Goal: Task Accomplishment & Management: Manage account settings

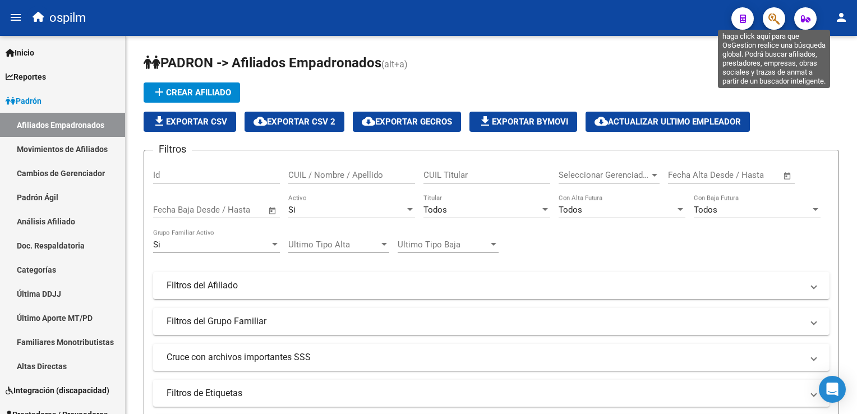
click at [770, 15] on icon "button" at bounding box center [774, 18] width 11 height 13
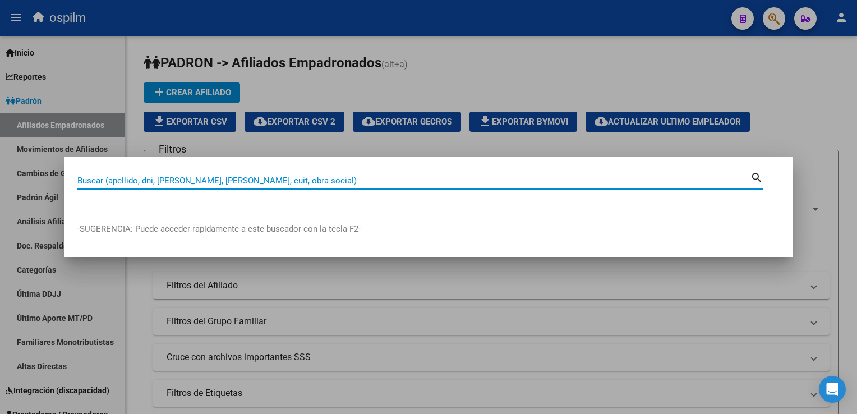
paste input "20218158553"
type input "20218158553"
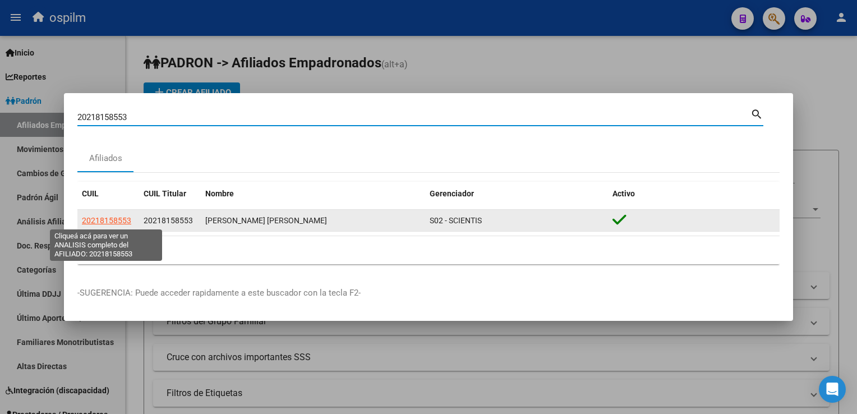
click at [108, 223] on span "20218158553" at bounding box center [106, 220] width 49 height 9
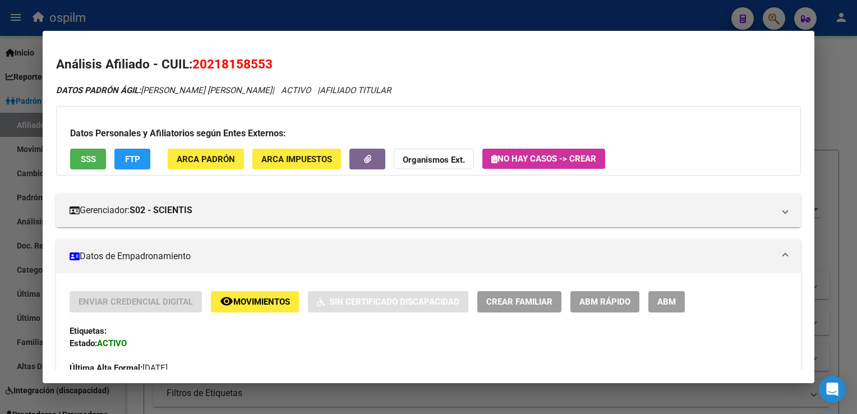
click at [260, 317] on div "Enviar Credencial Digital remove_red_eye Movimientos Sin Certificado Discapacid…" at bounding box center [429, 338] width 718 height 95
click at [260, 302] on span "Movimientos" at bounding box center [261, 302] width 57 height 10
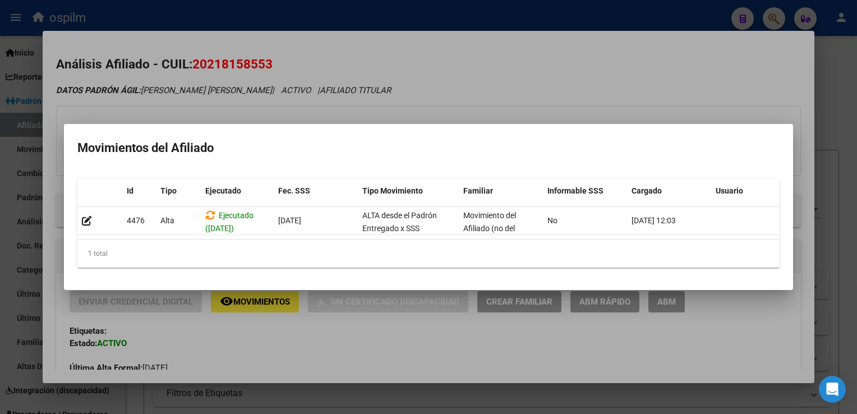
click at [384, 88] on div at bounding box center [428, 207] width 857 height 414
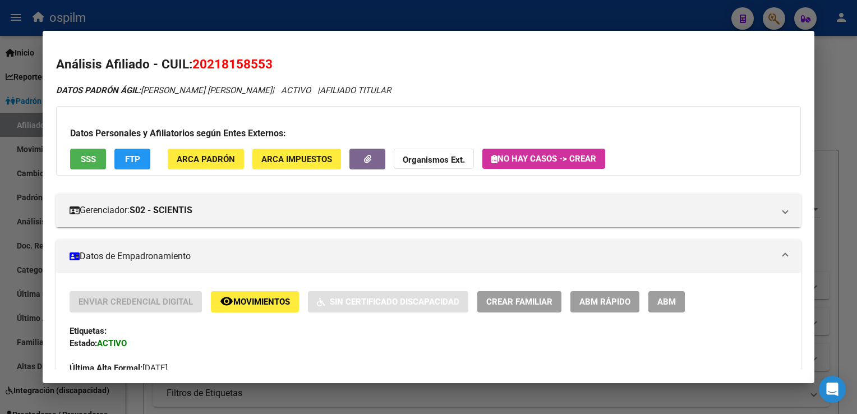
click at [90, 159] on span "SSS" at bounding box center [88, 159] width 15 height 10
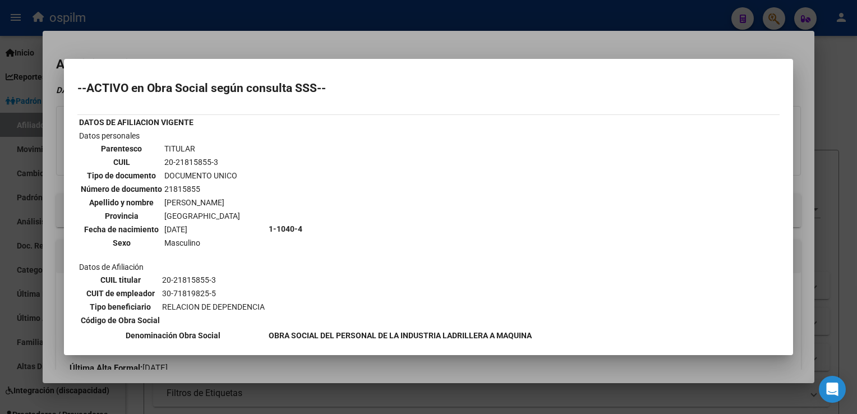
click at [307, 53] on div at bounding box center [428, 207] width 857 height 414
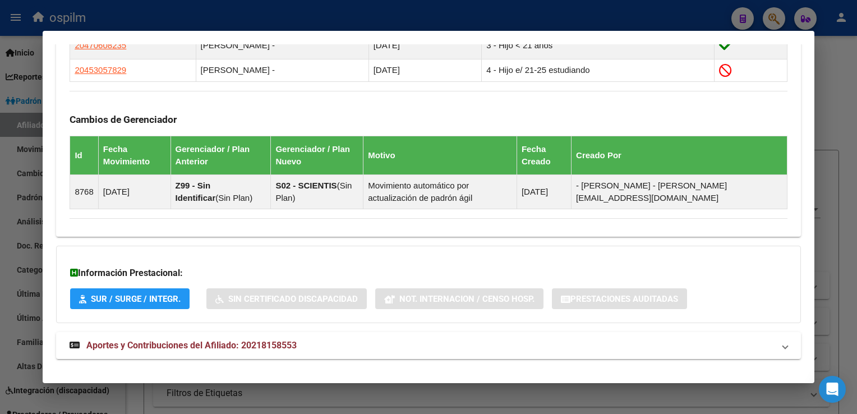
scroll to position [681, 0]
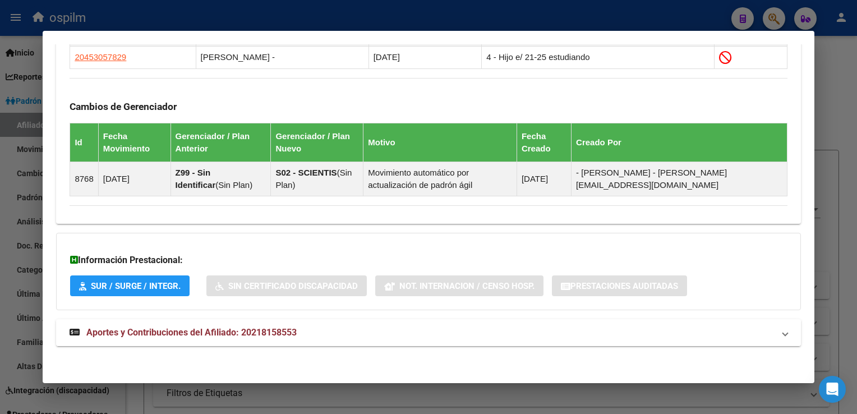
click at [143, 333] on span "Aportes y Contribuciones del Afiliado: 20218158553" at bounding box center [191, 332] width 210 height 11
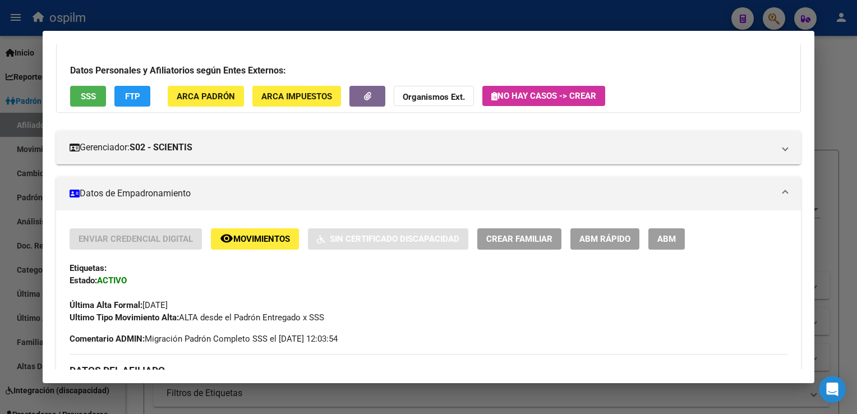
scroll to position [0, 0]
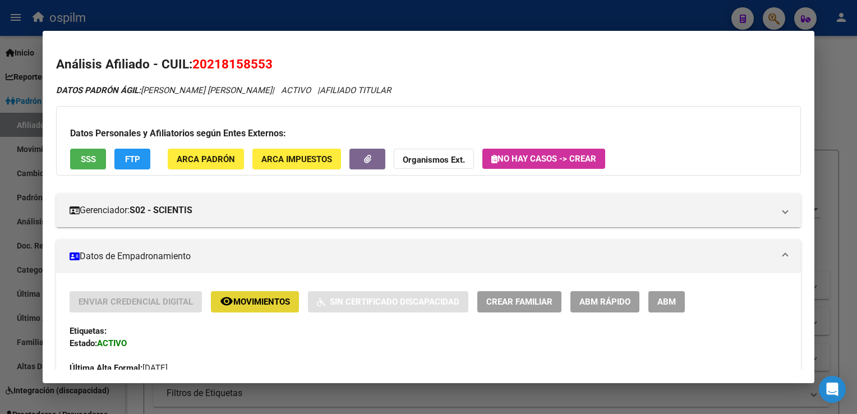
click at [265, 310] on button "remove_red_eye Movimientos" at bounding box center [255, 301] width 88 height 21
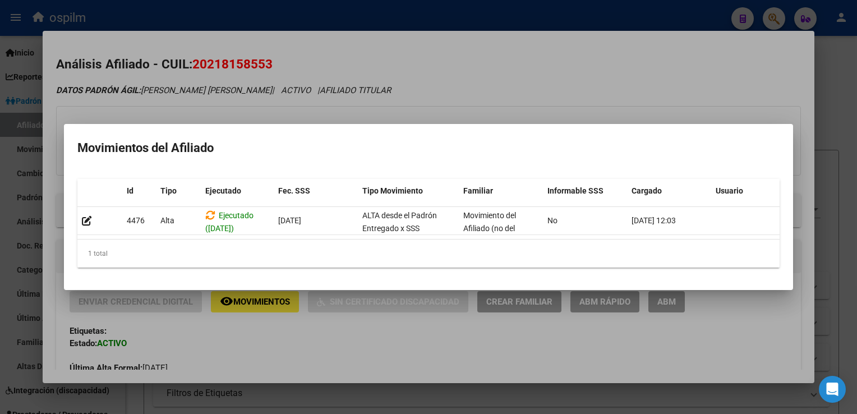
click at [411, 66] on div at bounding box center [428, 207] width 857 height 414
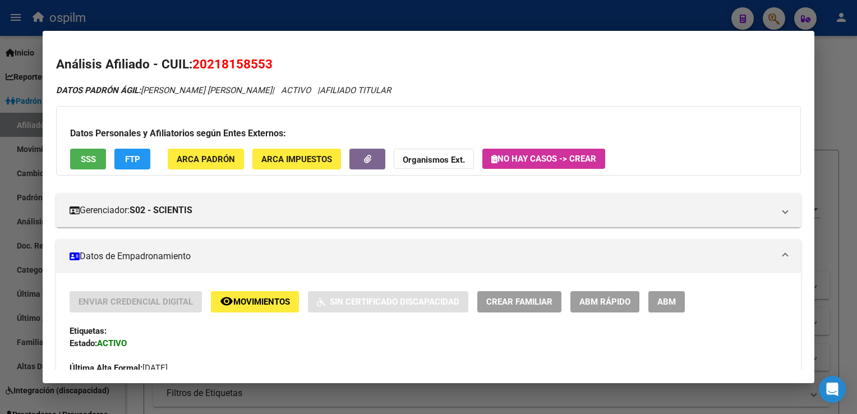
click at [609, 302] on span "ABM Rápido" at bounding box center [605, 302] width 51 height 10
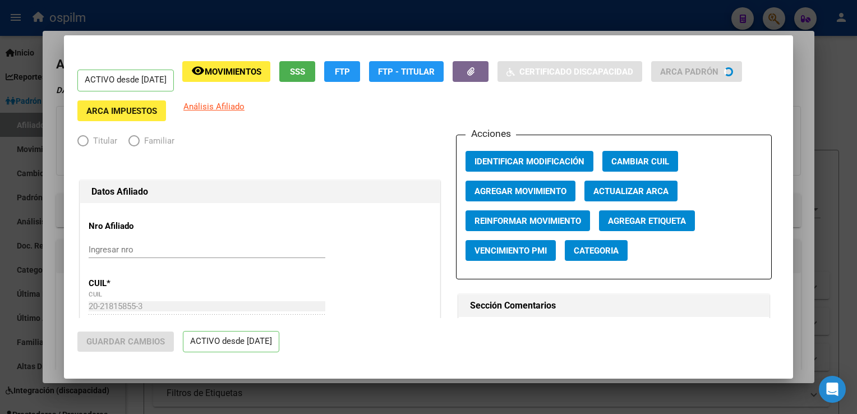
radio input "true"
type input "30-71819825-5"
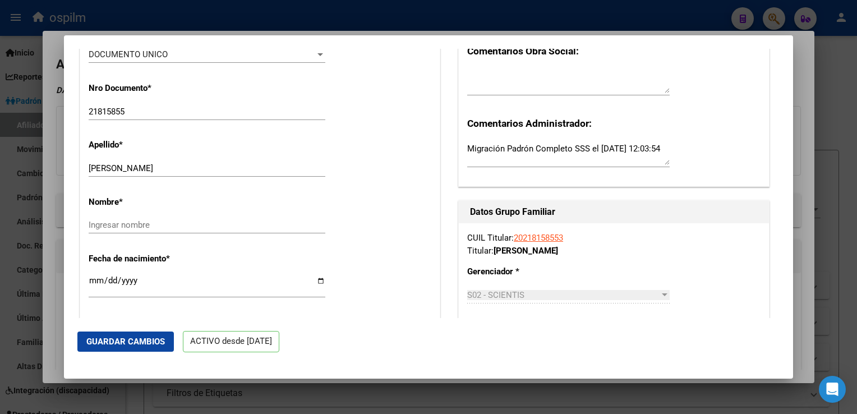
scroll to position [369, 0]
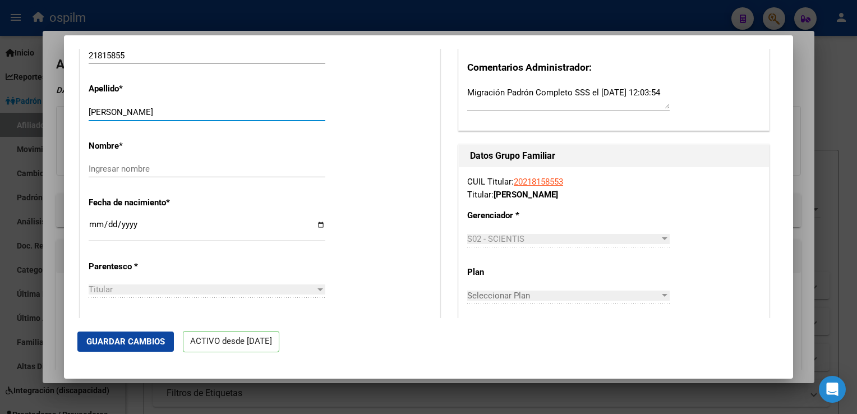
drag, startPoint x: 117, startPoint y: 116, endPoint x: 184, endPoint y: 120, distance: 67.5
click at [184, 117] on input "[PERSON_NAME]" at bounding box center [207, 112] width 237 height 10
type input "VERON"
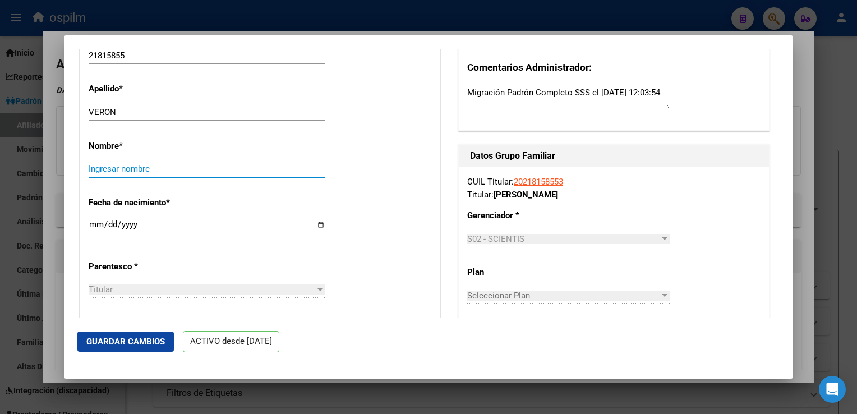
click at [98, 174] on input "Ingresar nombre" at bounding box center [207, 169] width 237 height 10
paste input "[PERSON_NAME]"
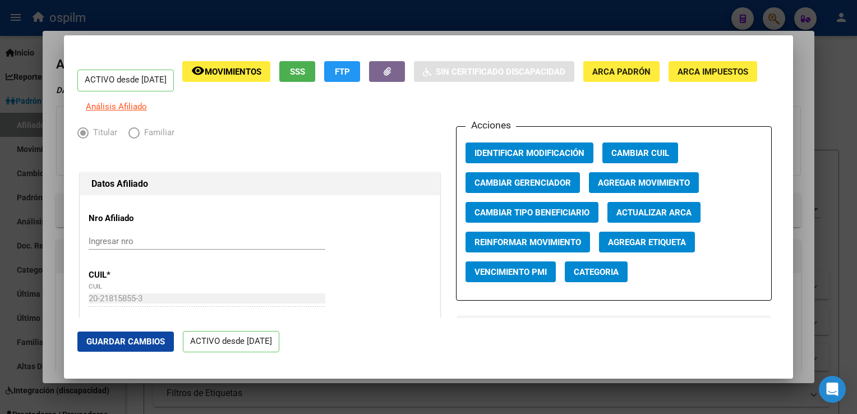
type input "[PERSON_NAME]"
click at [611, 188] on span "Agregar Movimiento" at bounding box center [644, 183] width 92 height 10
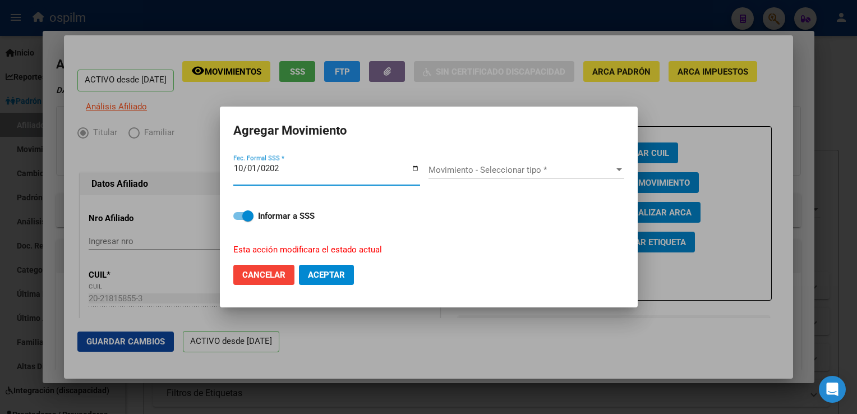
type input "[DATE]"
click at [525, 165] on span "Movimiento - Seleccionar tipo *" at bounding box center [522, 170] width 186 height 10
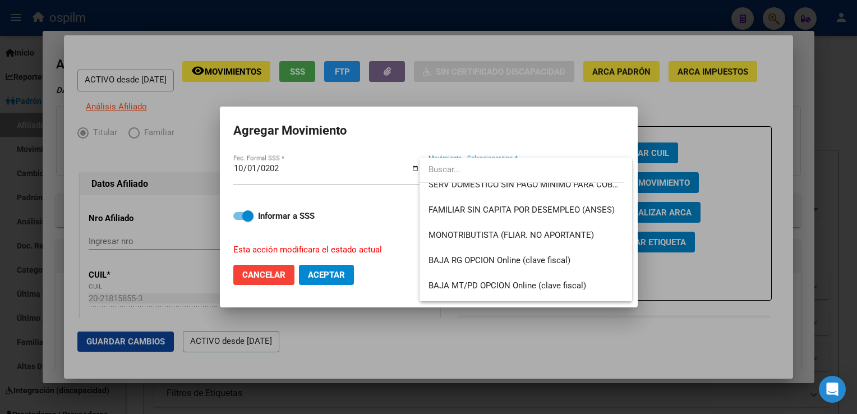
scroll to position [671, 0]
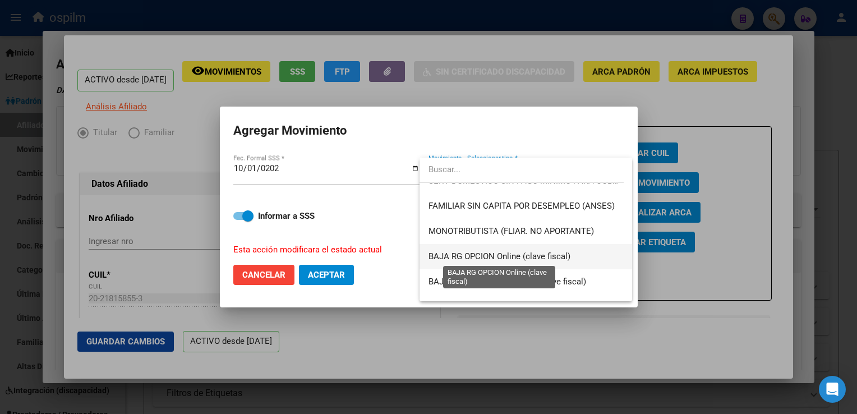
click at [539, 259] on span "BAJA RG OPCION Online (clave fiscal)" at bounding box center [500, 256] width 142 height 10
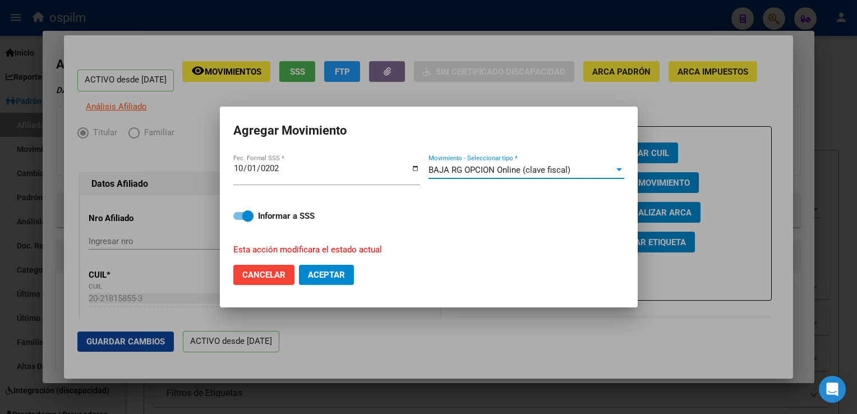
click at [345, 279] on span "Aceptar" at bounding box center [326, 275] width 37 height 10
checkbox input "false"
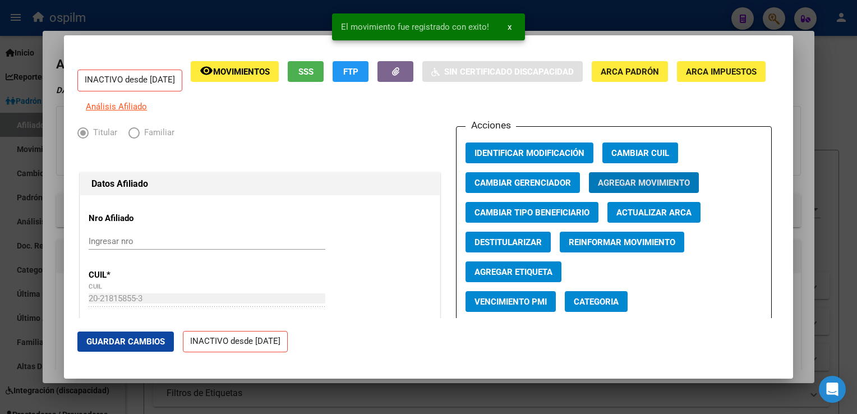
click at [109, 351] on button "Guardar Cambios" at bounding box center [125, 342] width 97 height 20
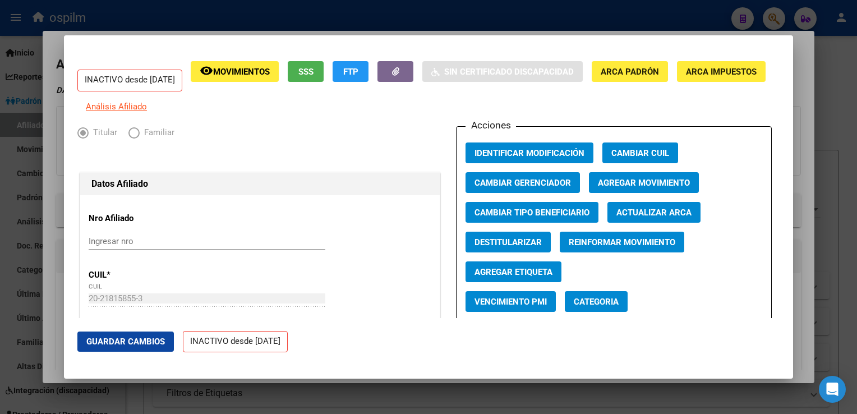
click at [801, 100] on div at bounding box center [428, 207] width 857 height 414
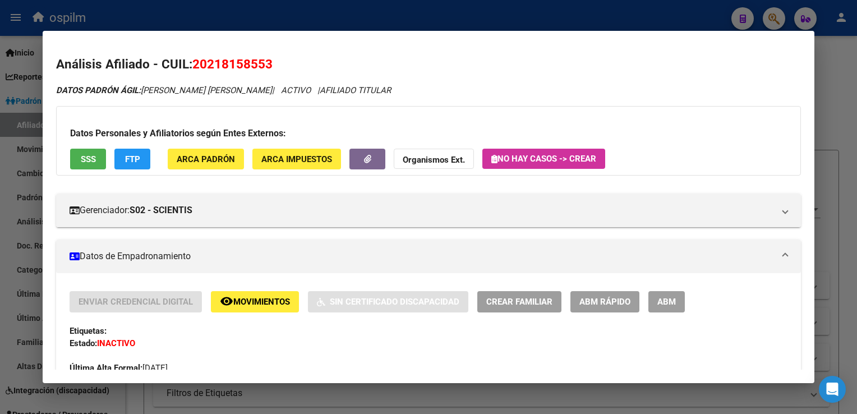
click at [837, 90] on div at bounding box center [428, 207] width 857 height 414
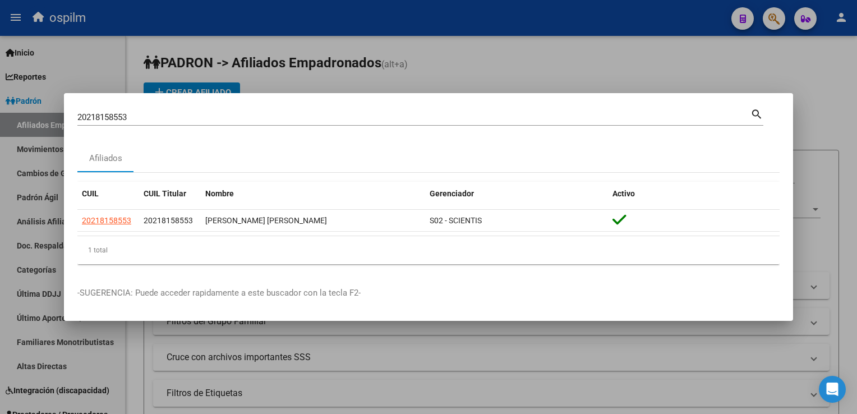
click at [476, 70] on div at bounding box center [428, 207] width 857 height 414
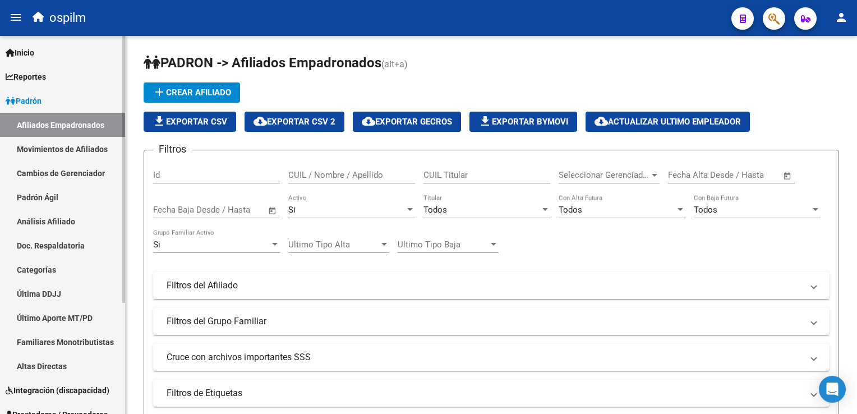
click at [88, 149] on link "Movimientos de Afiliados" at bounding box center [62, 149] width 125 height 24
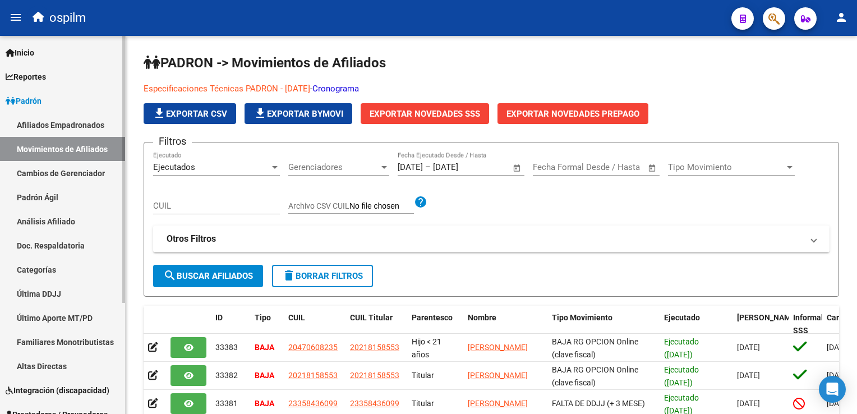
click at [57, 118] on link "Afiliados Empadronados" at bounding box center [62, 125] width 125 height 24
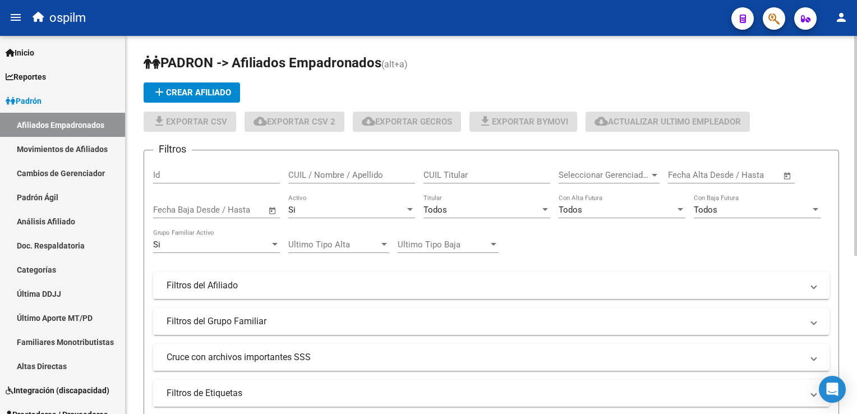
click at [590, 163] on div "Seleccionar Gerenciador Seleccionar Gerenciador" at bounding box center [609, 171] width 101 height 24
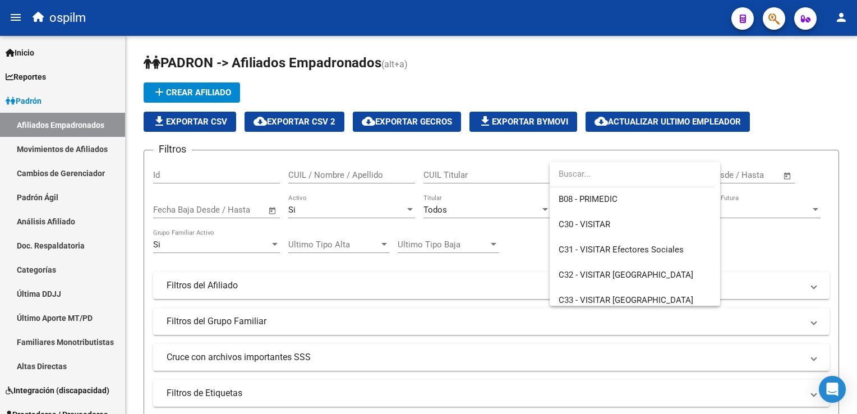
scroll to position [134, 0]
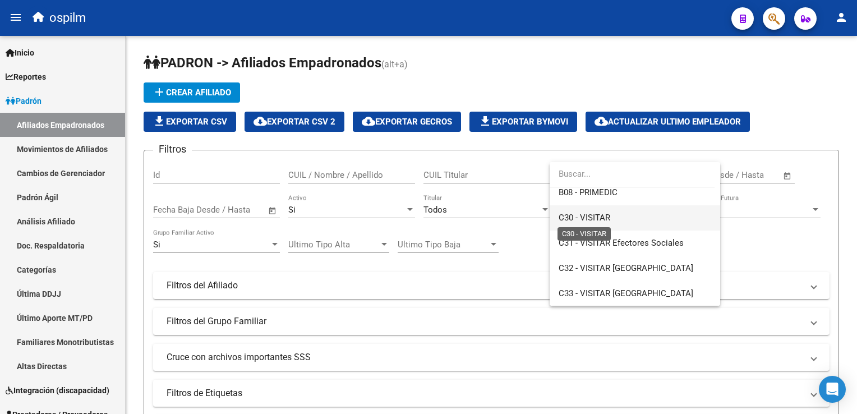
click at [595, 214] on span "C30 - VISITAR" at bounding box center [585, 218] width 52 height 10
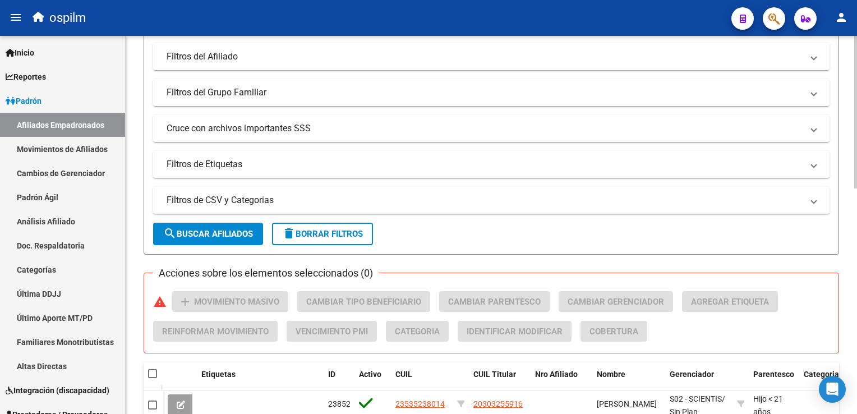
scroll to position [258, 0]
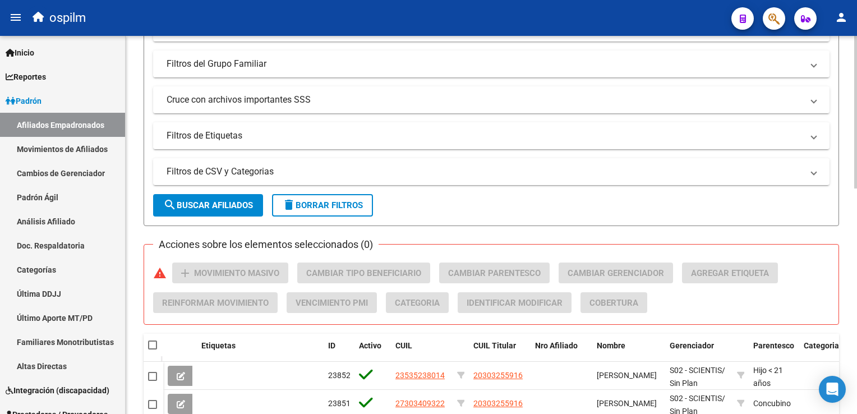
click at [857, 165] on div at bounding box center [856, 217] width 3 height 153
click at [204, 208] on span "search Buscar Afiliados" at bounding box center [208, 205] width 90 height 10
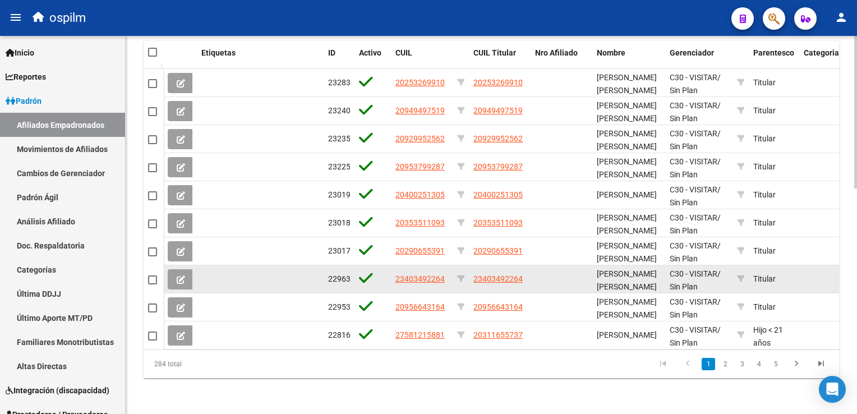
scroll to position [34, 0]
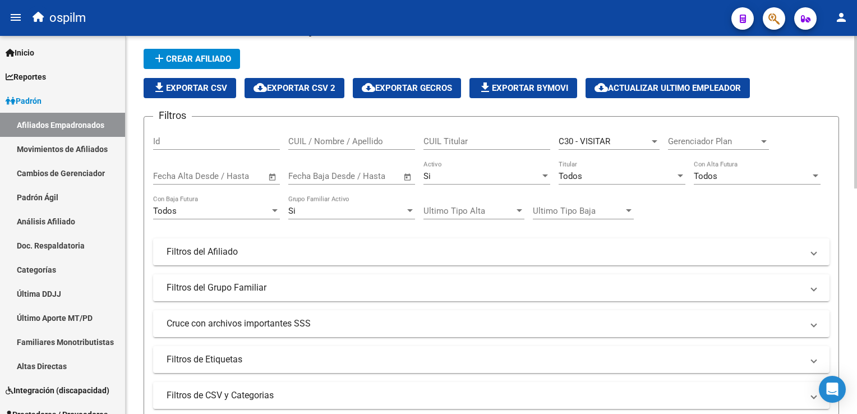
click at [586, 140] on span "C30 - VISITAR" at bounding box center [585, 141] width 52 height 10
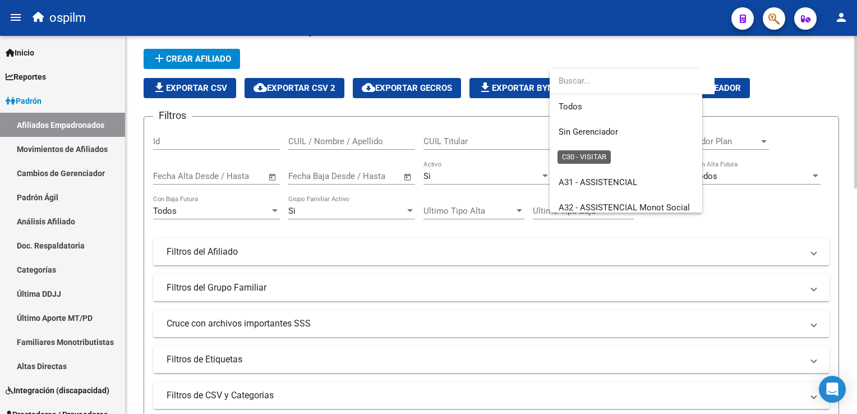
scroll to position [117, 0]
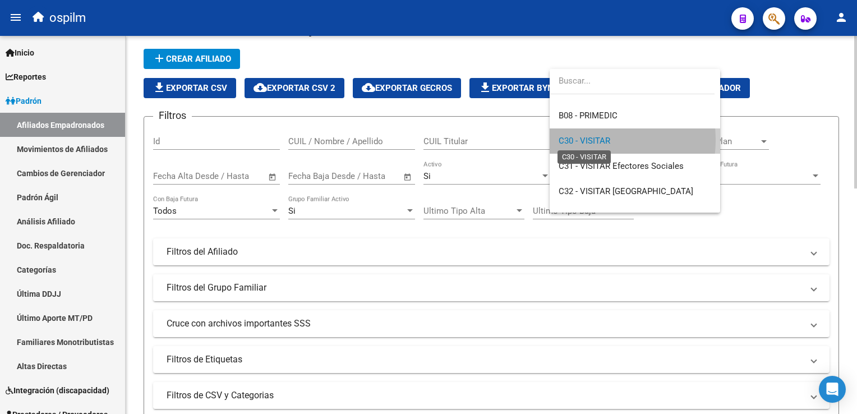
click at [586, 140] on span "C30 - VISITAR" at bounding box center [585, 141] width 52 height 10
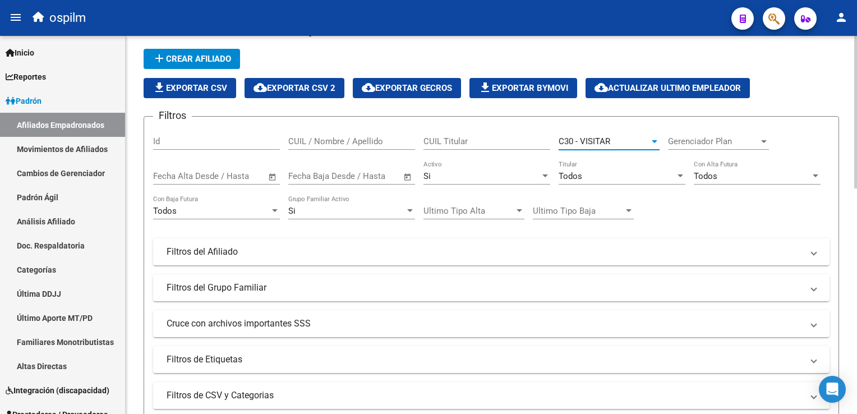
click at [586, 139] on span "C30 - VISITAR" at bounding box center [585, 141] width 52 height 10
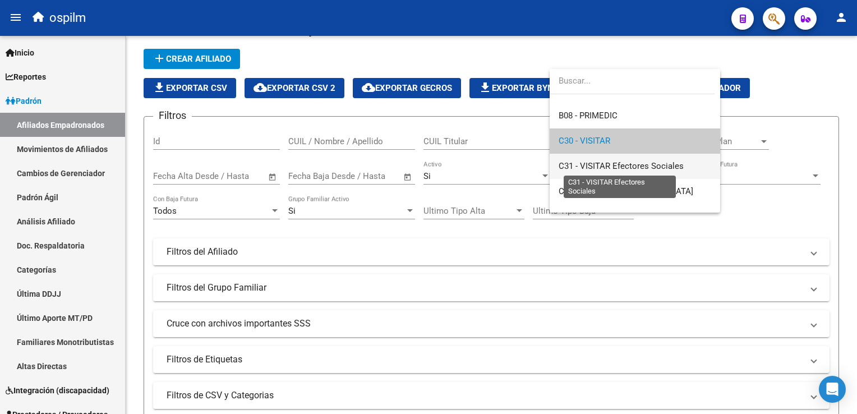
click at [638, 169] on span "C31 - VISITAR Efectores Sociales" at bounding box center [621, 166] width 125 height 10
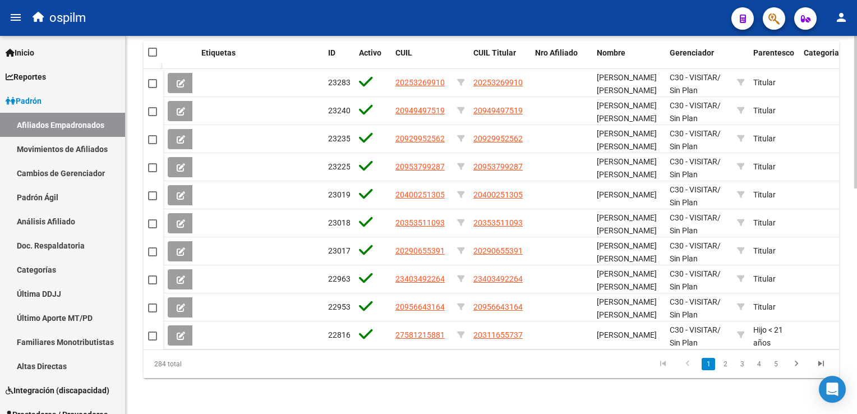
scroll to position [557, 0]
click at [857, 336] on html "menu ospilm person Firma Express Inicio Calendario SSS Instructivos Contacto OS…" at bounding box center [428, 207] width 857 height 414
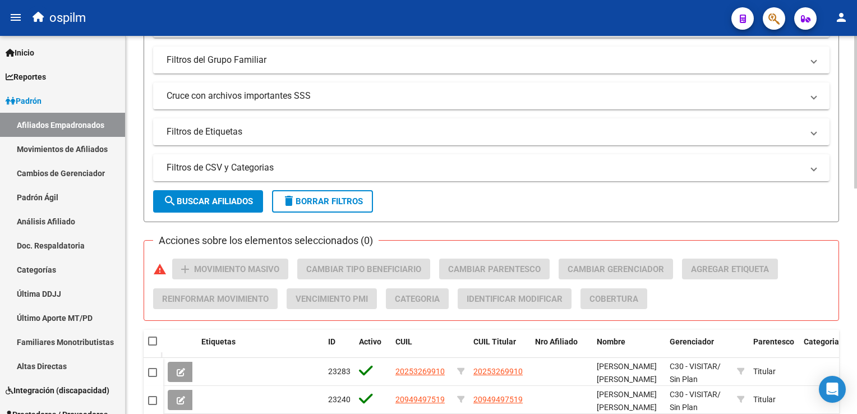
scroll to position [264, 0]
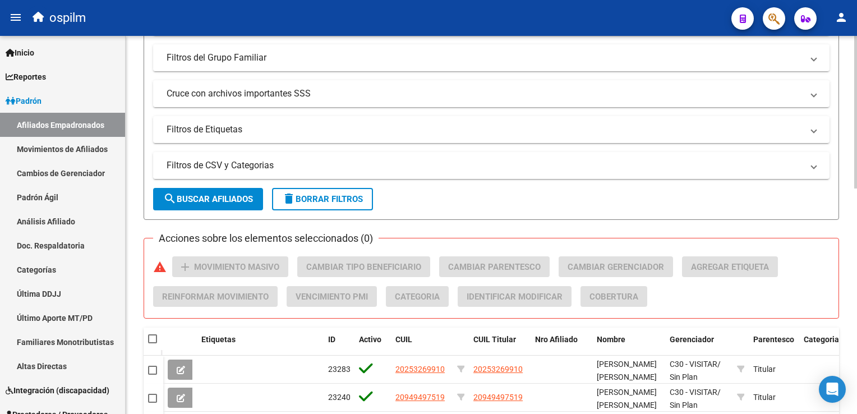
click at [857, 177] on html "menu ospilm person Firma Express Inicio Calendario SSS Instructivos Contacto OS…" at bounding box center [428, 207] width 857 height 414
click at [218, 195] on span "search Buscar Afiliados" at bounding box center [208, 199] width 90 height 10
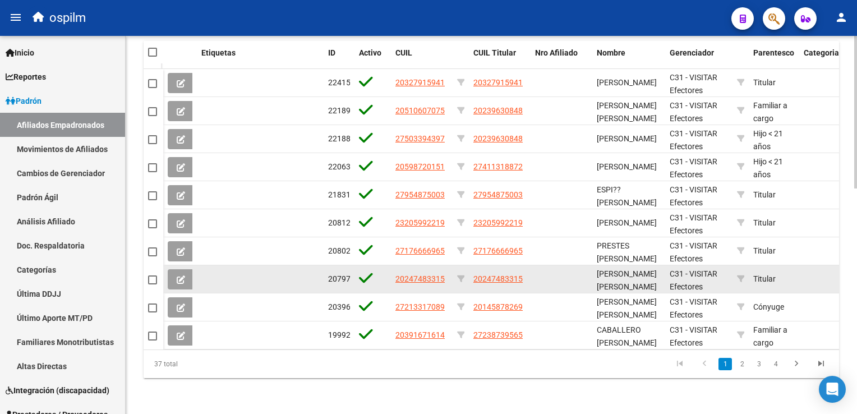
scroll to position [34, 0]
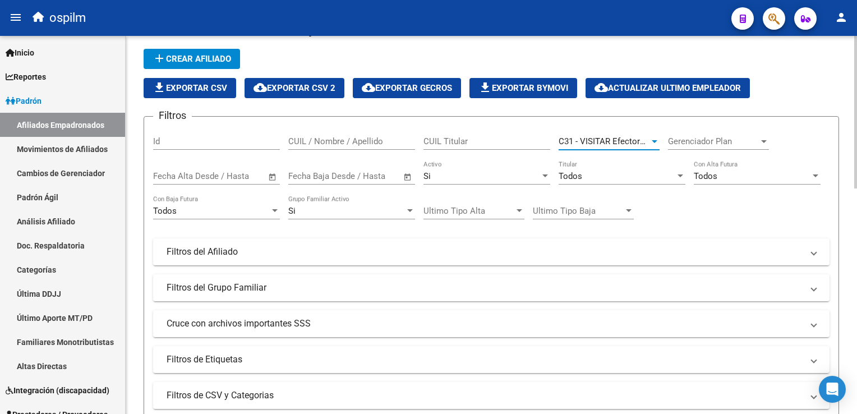
click at [601, 136] on span "C31 - VISITAR Efectores Sociales" at bounding box center [621, 141] width 125 height 10
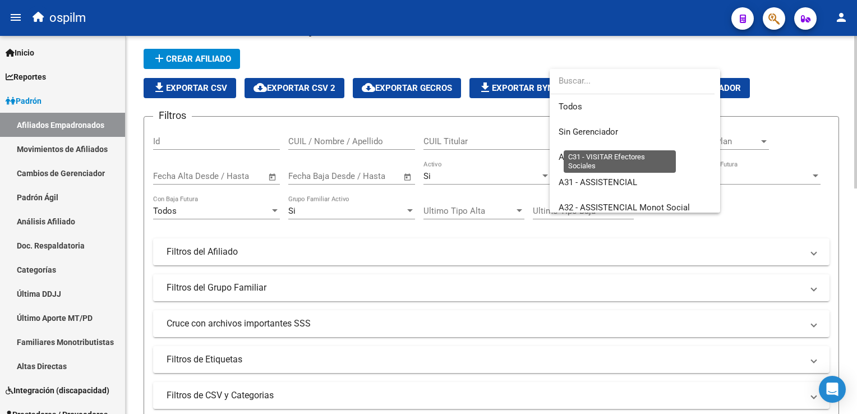
scroll to position [143, 0]
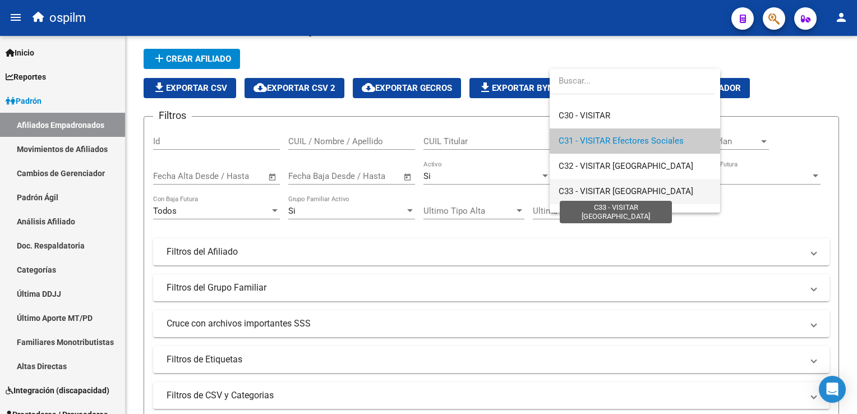
click at [633, 186] on span "C33 - VISITAR [GEOGRAPHIC_DATA]" at bounding box center [626, 191] width 135 height 10
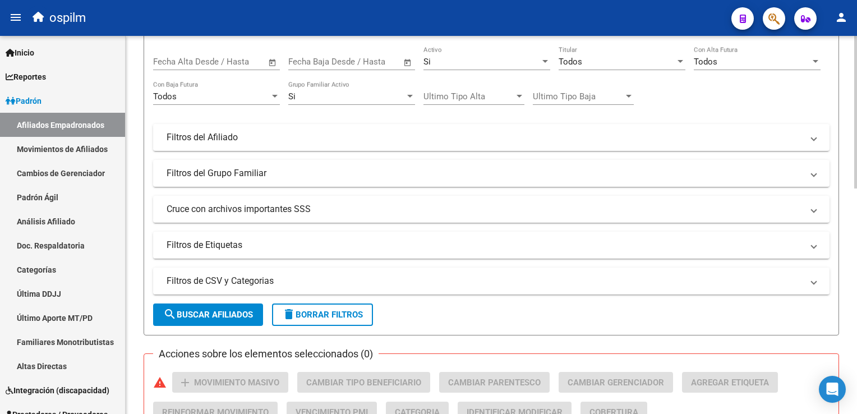
click at [857, 138] on html "menu ospilm person Firma Express Inicio Calendario SSS Instructivos Contacto OS…" at bounding box center [428, 207] width 857 height 414
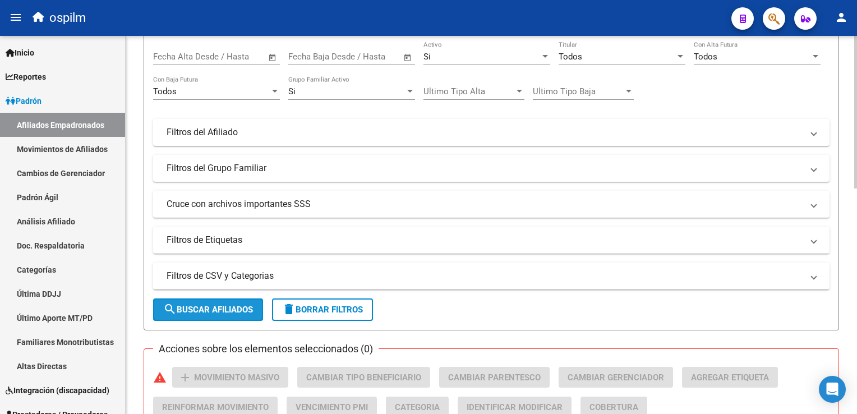
drag, startPoint x: 234, startPoint y: 307, endPoint x: 527, endPoint y: 318, distance: 293.1
click at [235, 307] on span "search Buscar Afiliados" at bounding box center [208, 310] width 90 height 10
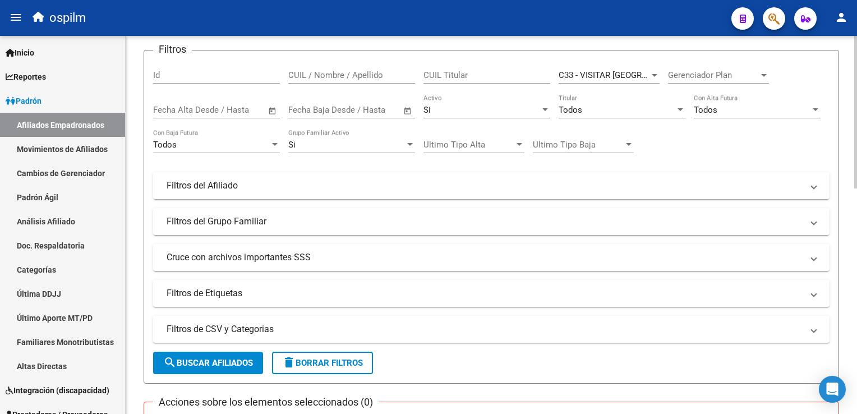
scroll to position [98, 0]
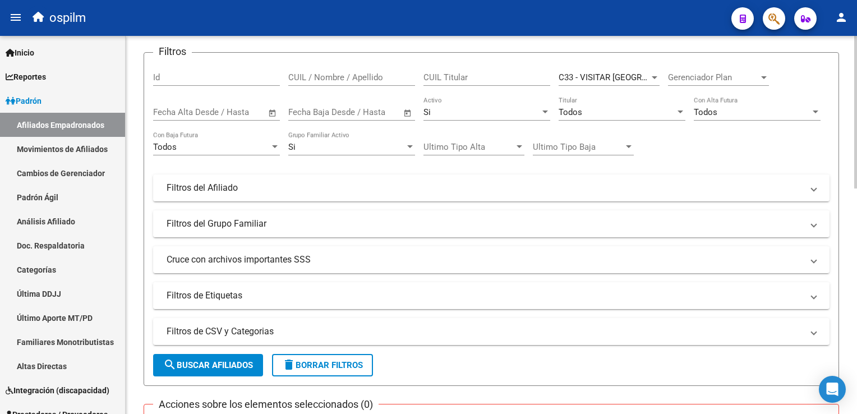
click at [851, 81] on div "PADRON -> Afiliados Empadronados (alt+a) add Crear Afiliado file_download Expor…" at bounding box center [493, 402] width 735 height 929
click at [619, 78] on span "C33 - VISITAR [GEOGRAPHIC_DATA]" at bounding box center [626, 77] width 135 height 10
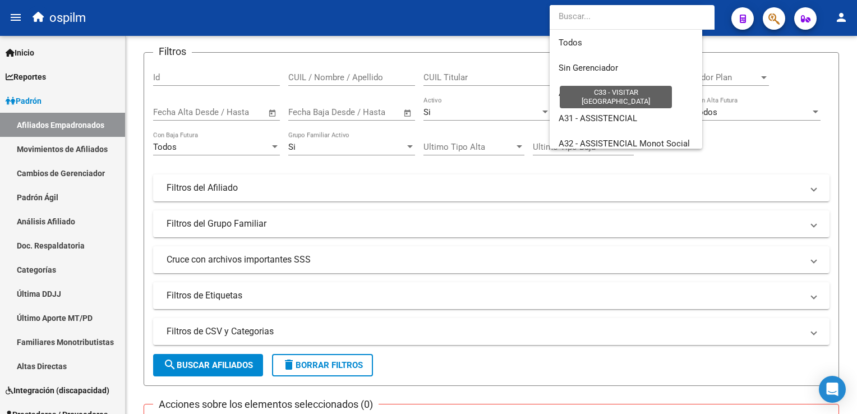
scroll to position [193, 0]
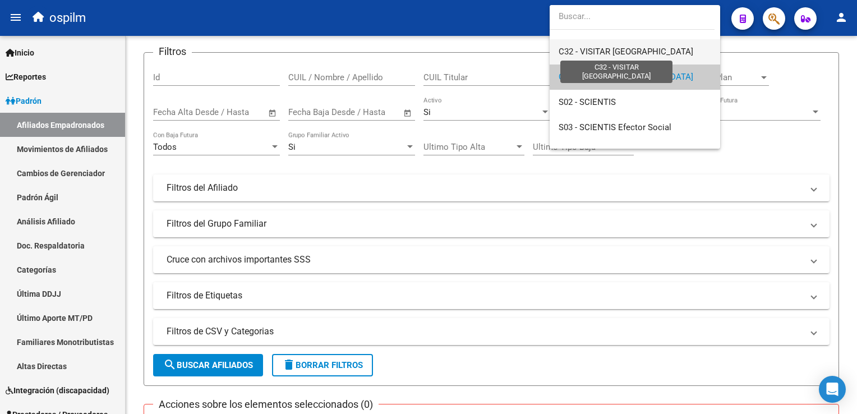
click at [607, 47] on span "C32 - VISITAR [GEOGRAPHIC_DATA]" at bounding box center [626, 52] width 135 height 10
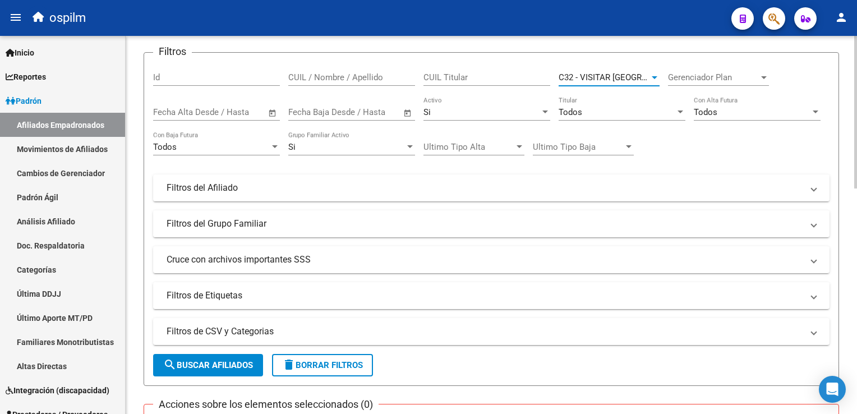
click at [231, 360] on span "search Buscar Afiliados" at bounding box center [208, 365] width 90 height 10
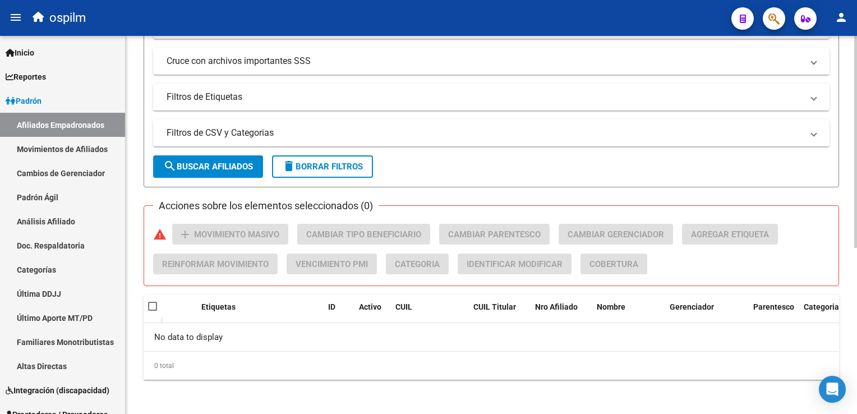
scroll to position [0, 0]
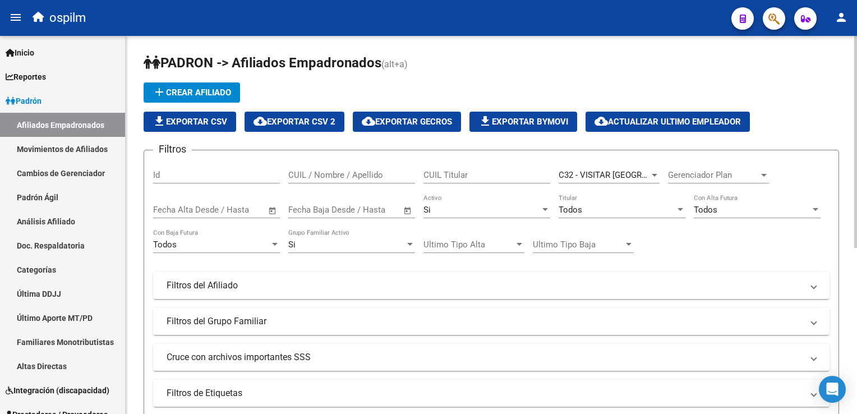
click at [574, 180] on div "C32 - VISITAR Catamarca Seleccionar Gerenciador" at bounding box center [609, 171] width 101 height 24
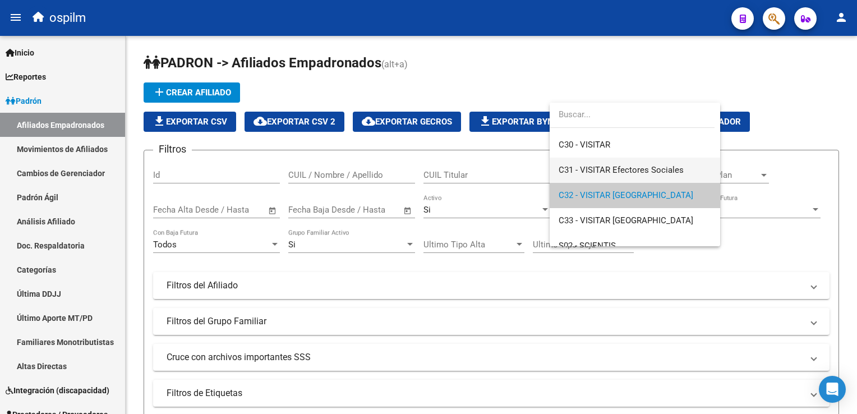
scroll to position [146, 0]
click at [653, 172] on span "C31 - VISITAR Efectores Sociales" at bounding box center [621, 171] width 125 height 10
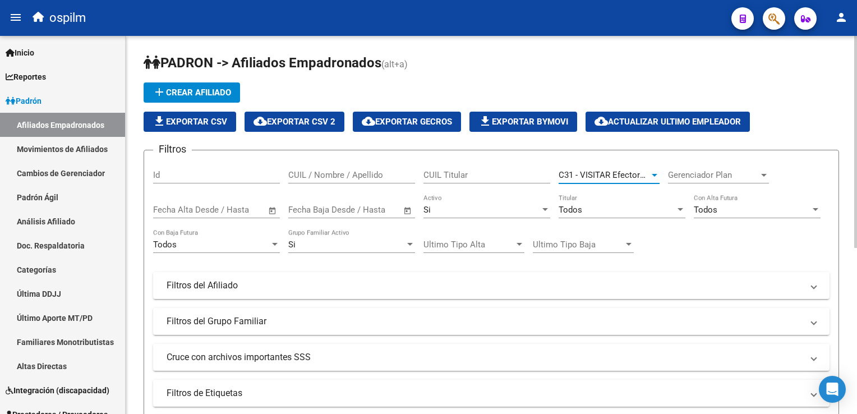
click at [644, 172] on span "C31 - VISITAR Efectores Sociales" at bounding box center [621, 175] width 125 height 10
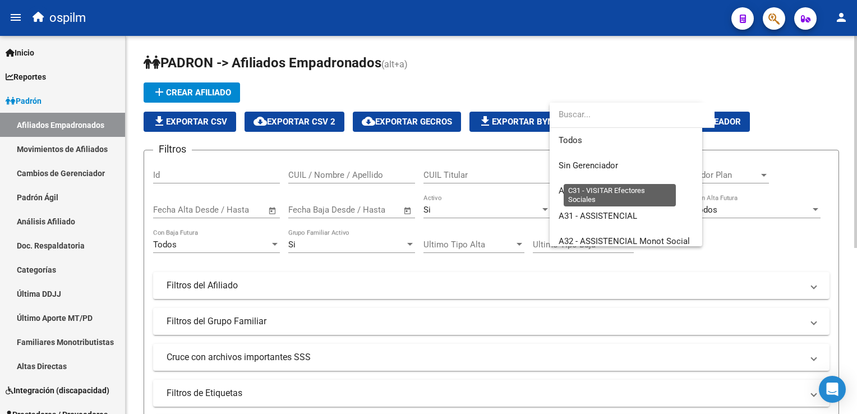
scroll to position [143, 0]
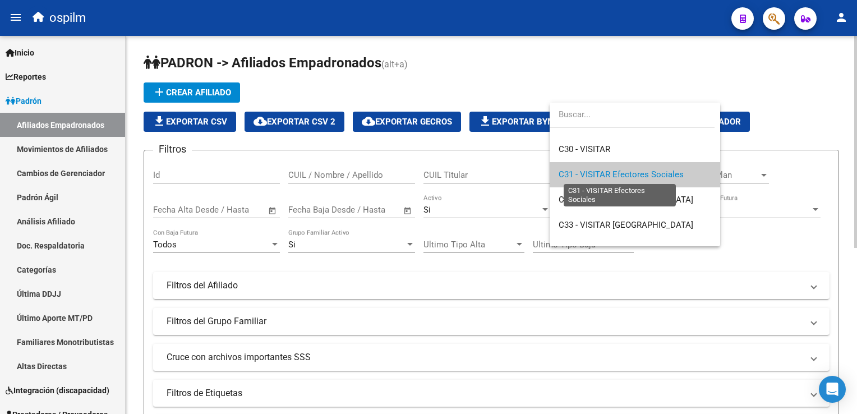
click at [644, 172] on span "C31 - VISITAR Efectores Sociales" at bounding box center [621, 174] width 125 height 10
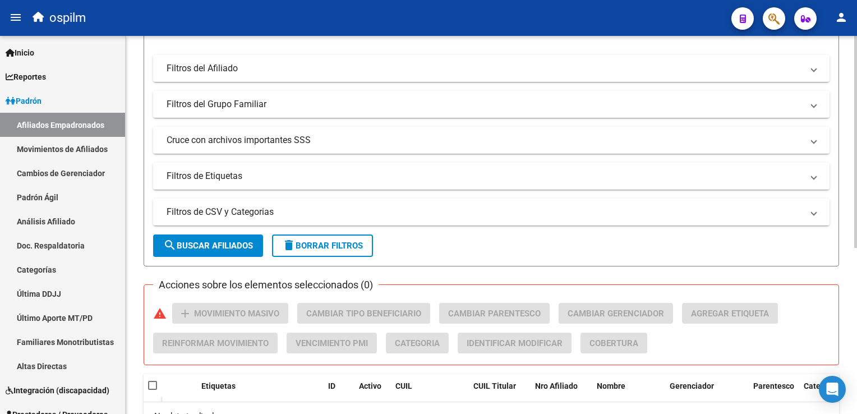
scroll to position [223, 0]
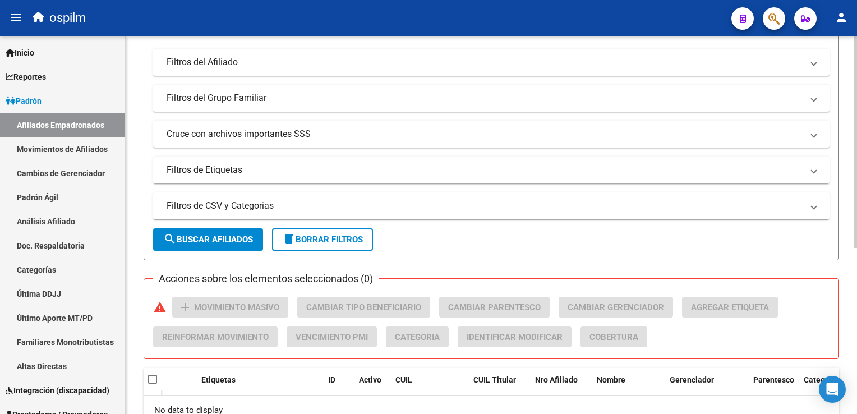
click at [857, 210] on html "menu ospilm person Firma Express Inicio Calendario SSS Instructivos Contacto OS…" at bounding box center [428, 207] width 857 height 414
click at [188, 241] on span "search Buscar Afiliados" at bounding box center [208, 240] width 90 height 10
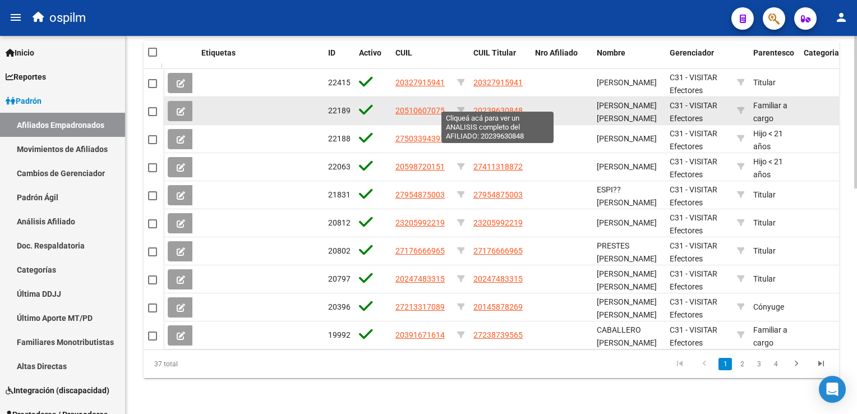
click at [496, 106] on span "20239630848" at bounding box center [498, 110] width 49 height 9
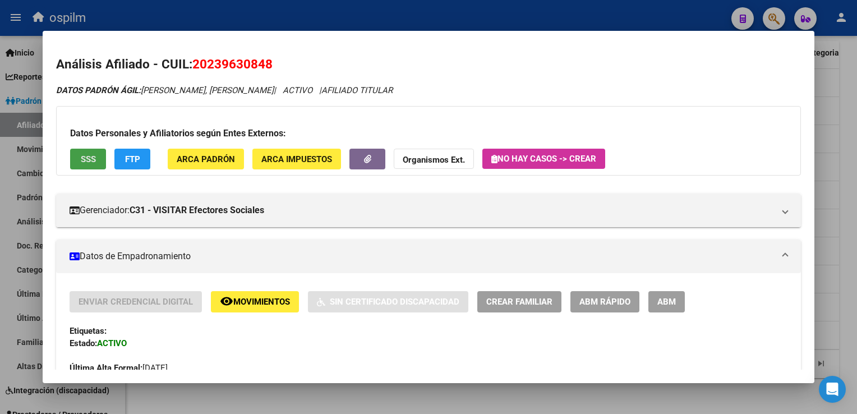
click at [92, 159] on span "SSS" at bounding box center [88, 159] width 15 height 10
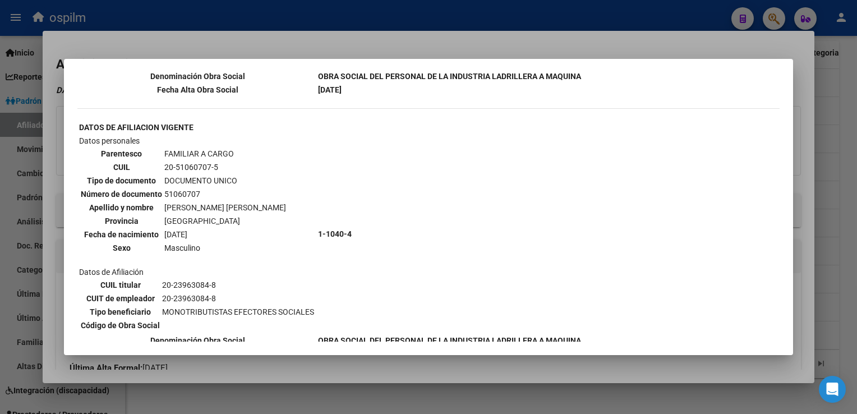
scroll to position [0, 0]
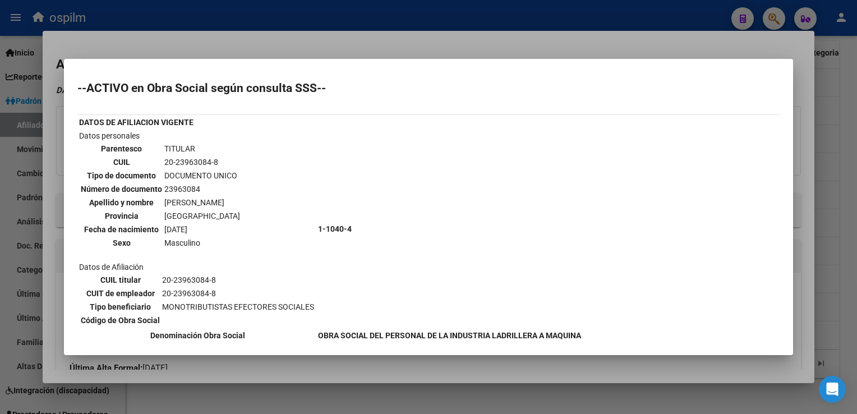
click at [427, 37] on div at bounding box center [428, 207] width 857 height 414
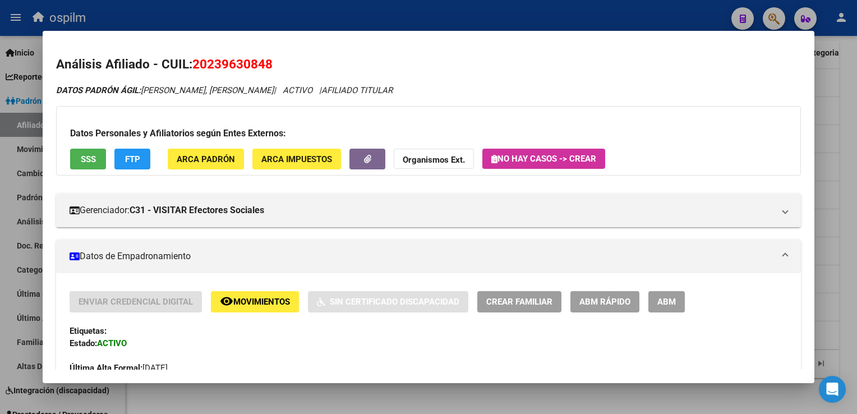
scroll to position [714, 0]
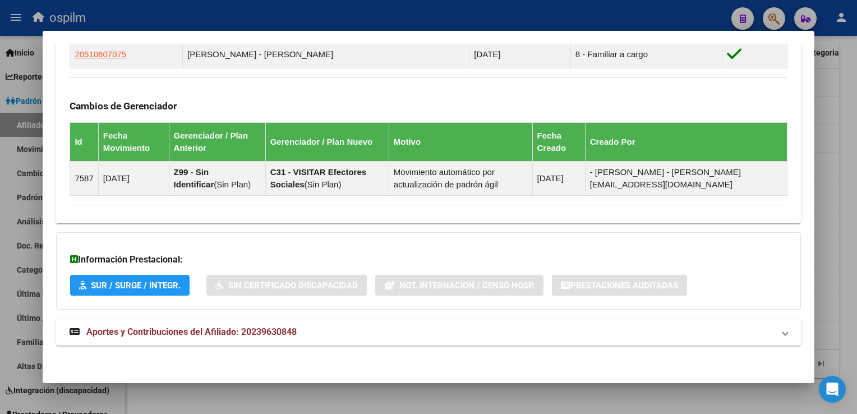
click at [203, 328] on span "Aportes y Contribuciones del Afiliado: 20239630848" at bounding box center [191, 332] width 210 height 11
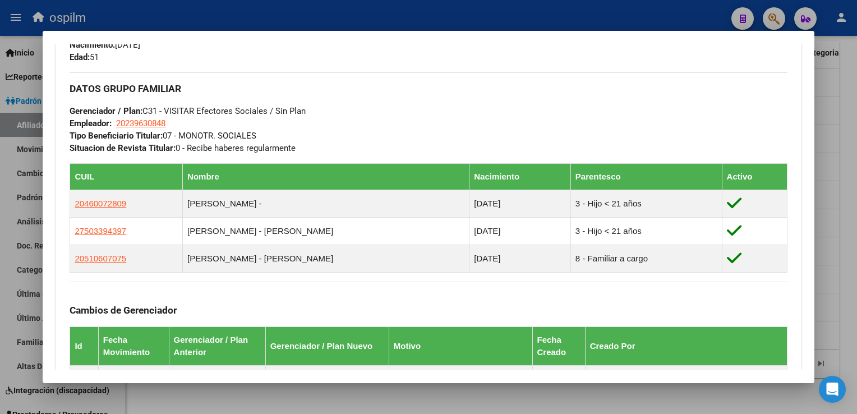
scroll to position [0, 0]
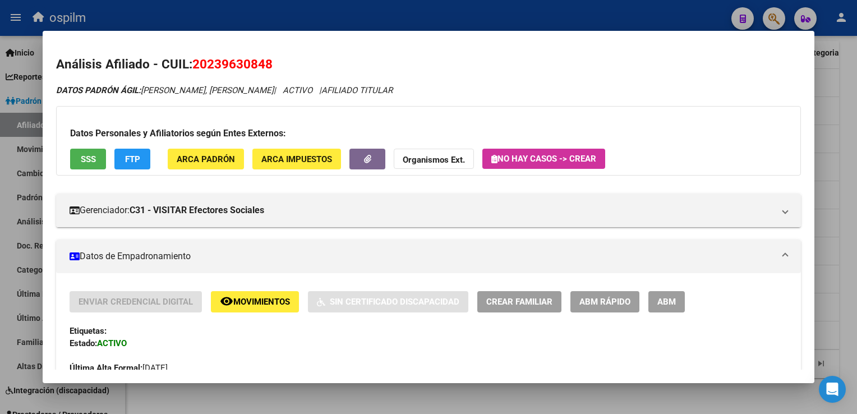
click at [233, 306] on mat-icon "remove_red_eye" at bounding box center [226, 301] width 13 height 13
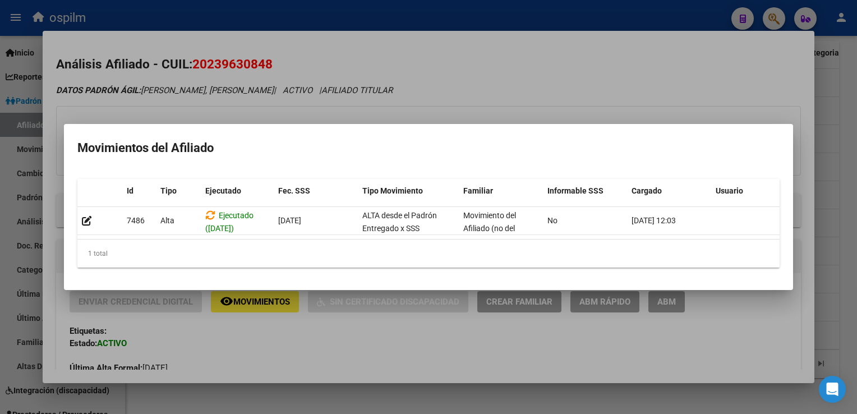
click at [460, 75] on div at bounding box center [428, 207] width 857 height 414
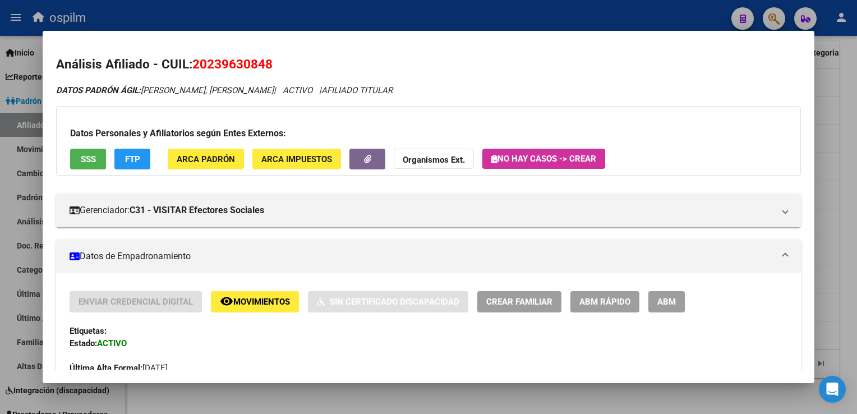
drag, startPoint x: 276, startPoint y: 64, endPoint x: 193, endPoint y: 63, distance: 83.1
click at [193, 63] on h2 "Análisis Afiliado - CUIL: 20239630848" at bounding box center [428, 64] width 745 height 19
click at [844, 104] on div at bounding box center [428, 207] width 857 height 414
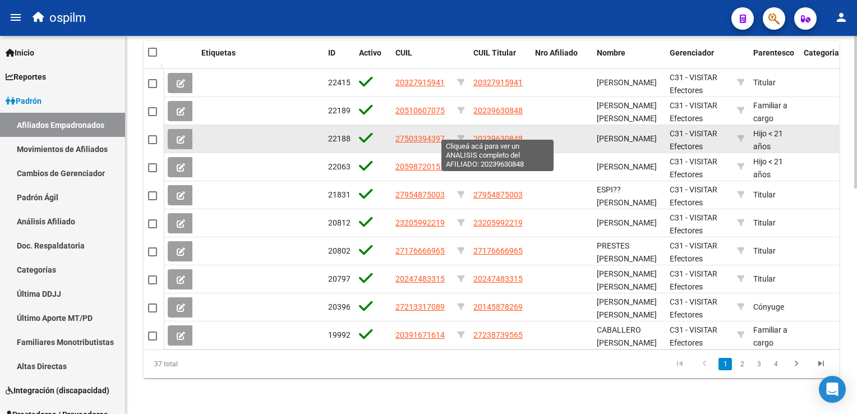
click at [505, 134] on span "20239630848" at bounding box center [498, 138] width 49 height 9
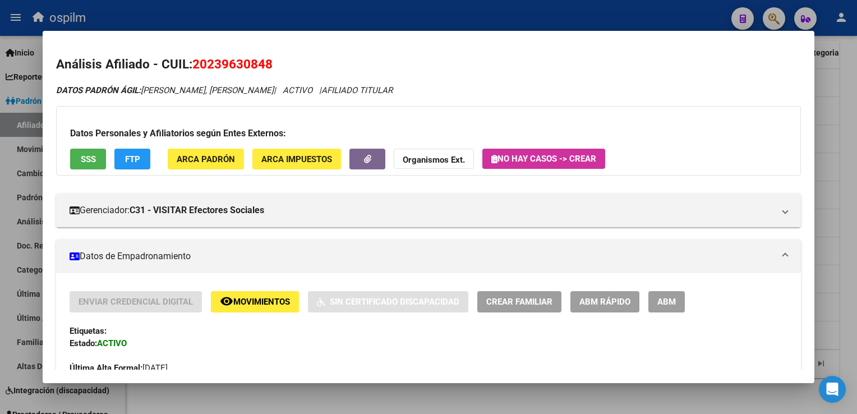
drag, startPoint x: 278, startPoint y: 63, endPoint x: 195, endPoint y: 65, distance: 83.1
click at [195, 65] on h2 "Análisis Afiliado - CUIL: 20239630848" at bounding box center [428, 64] width 745 height 19
copy span "20239630848"
click at [93, 166] on button "SSS" at bounding box center [88, 159] width 36 height 21
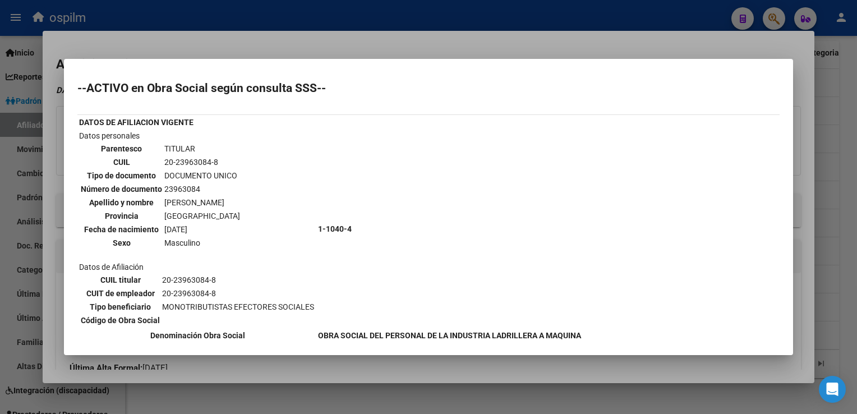
click at [452, 35] on div at bounding box center [428, 207] width 857 height 414
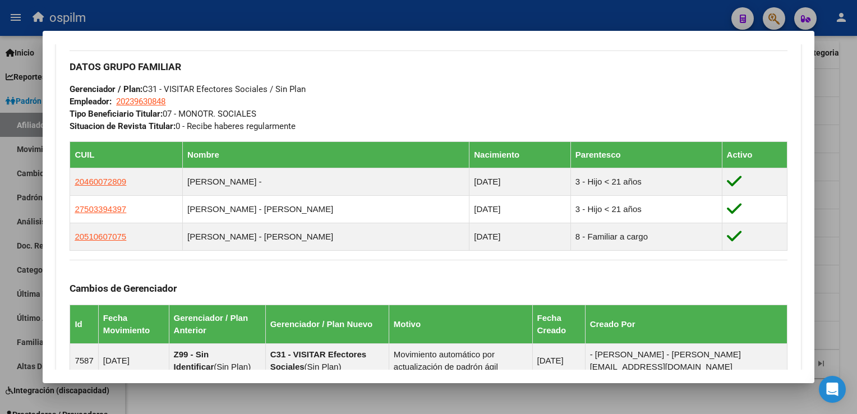
scroll to position [714, 0]
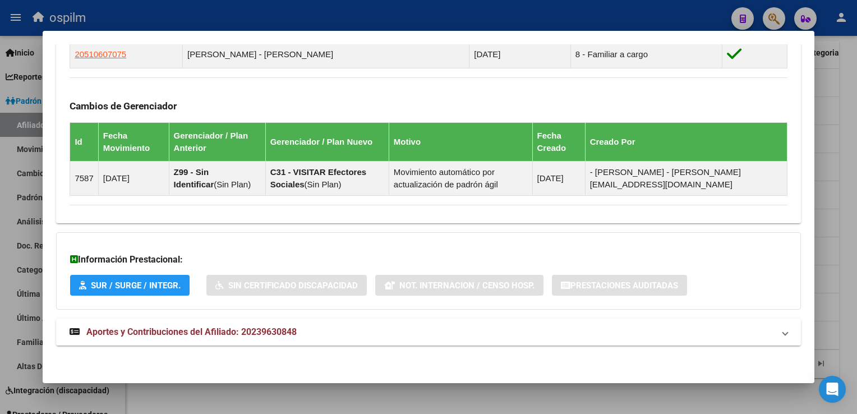
click at [285, 322] on mat-expansion-panel-header "Aportes y Contribuciones del Afiliado: 20239630848" at bounding box center [428, 332] width 745 height 27
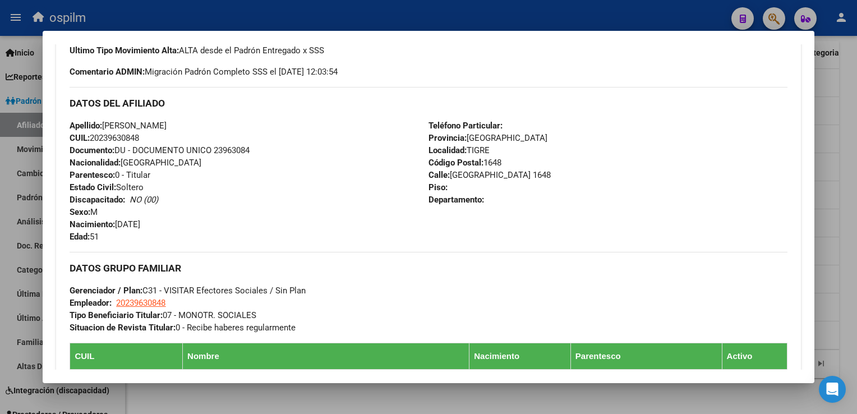
scroll to position [0, 0]
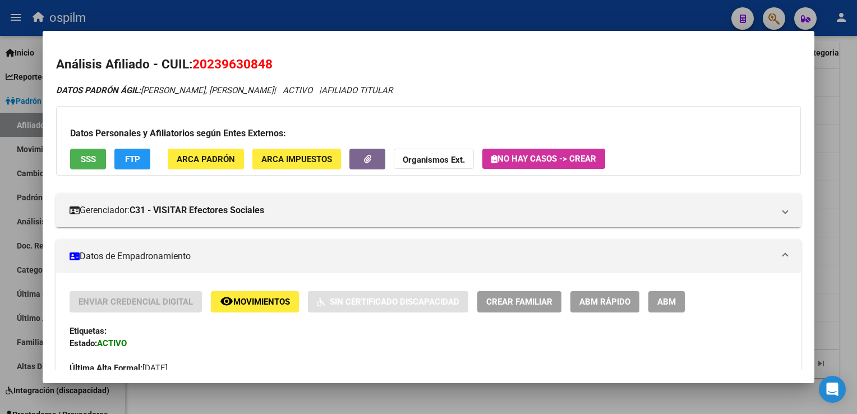
click at [842, 101] on div at bounding box center [428, 207] width 857 height 414
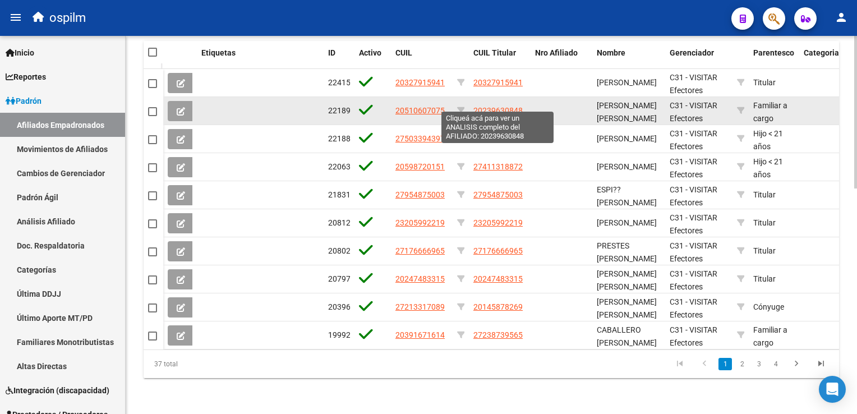
click at [496, 106] on span "20239630848" at bounding box center [498, 110] width 49 height 9
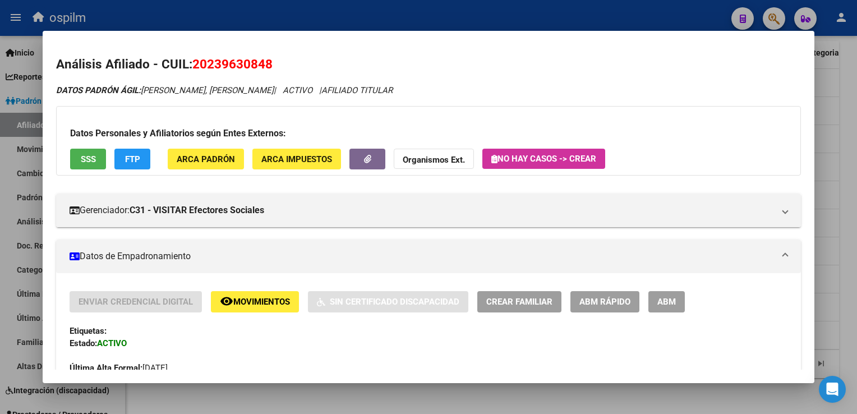
click at [844, 105] on div at bounding box center [428, 207] width 857 height 414
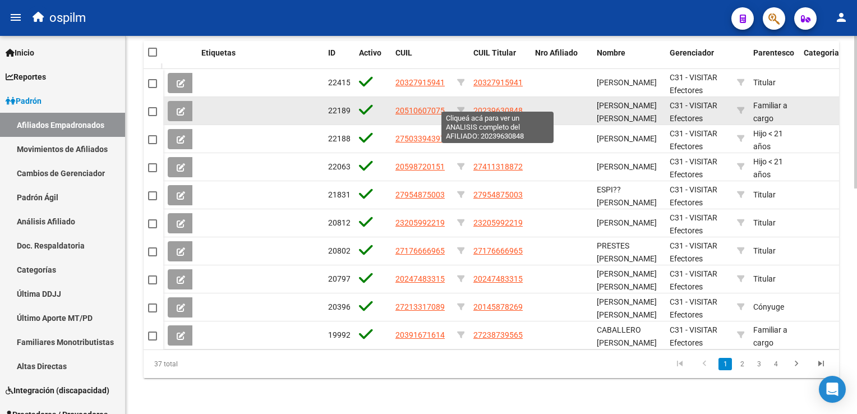
click at [501, 106] on span "20239630848" at bounding box center [498, 110] width 49 height 9
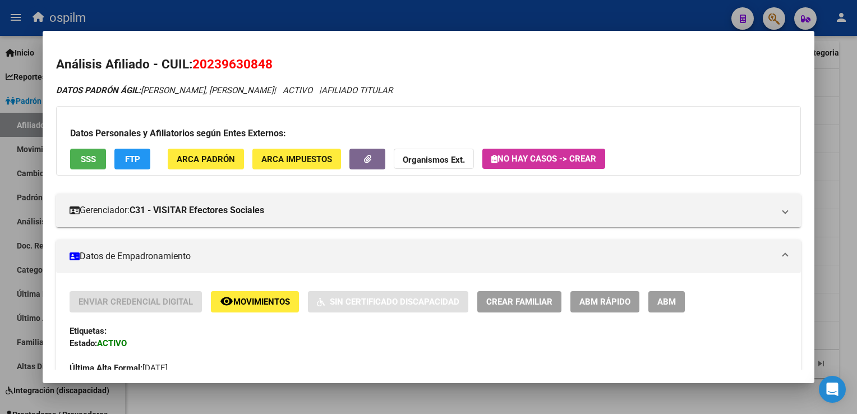
click at [845, 109] on div at bounding box center [428, 207] width 857 height 414
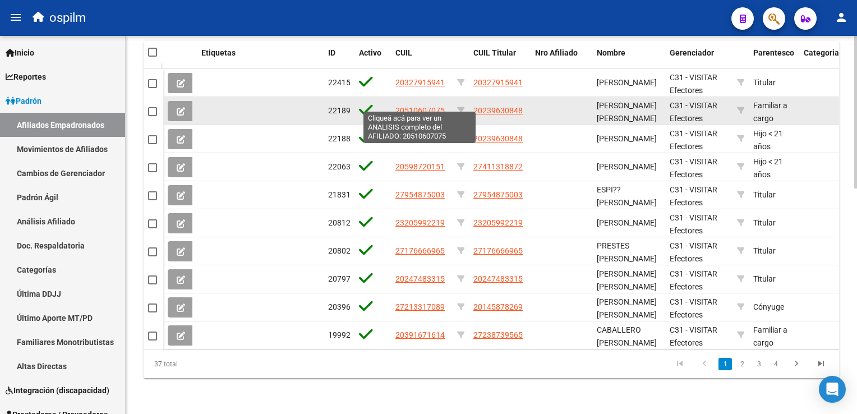
click at [418, 106] on span "20510607075" at bounding box center [420, 110] width 49 height 9
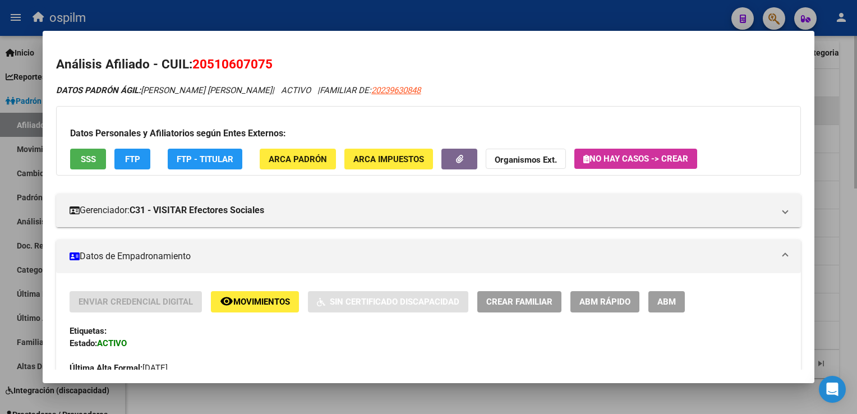
click at [838, 114] on div at bounding box center [428, 207] width 857 height 414
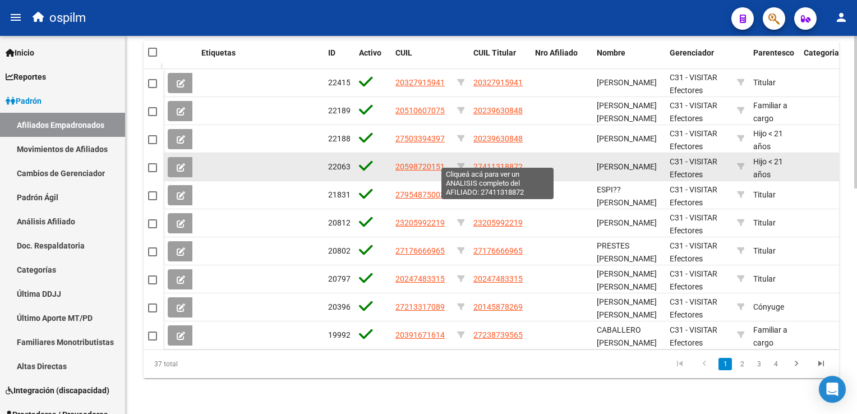
click at [506, 162] on span "27411318872" at bounding box center [498, 166] width 49 height 9
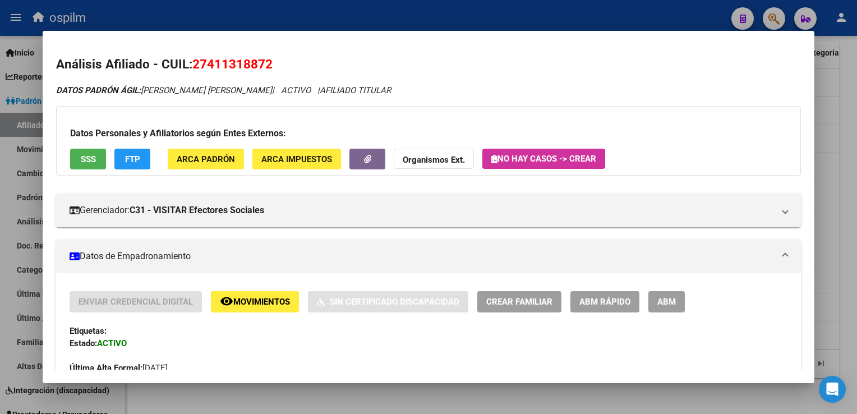
click at [94, 158] on button "SSS" at bounding box center [88, 159] width 36 height 21
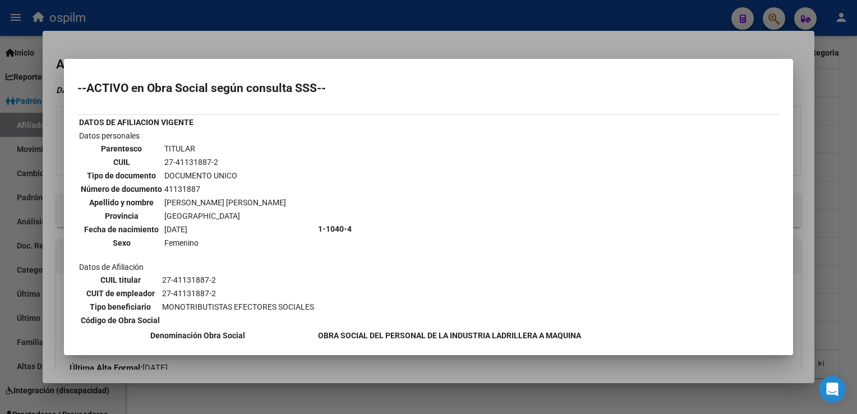
scroll to position [524, 0]
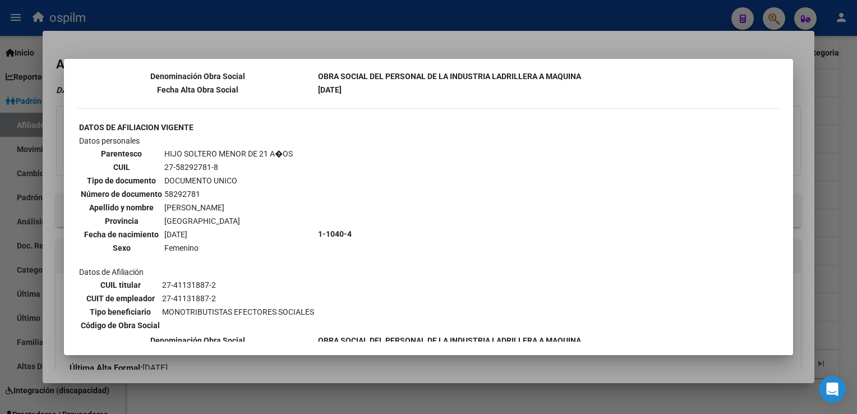
click at [415, 47] on div at bounding box center [428, 207] width 857 height 414
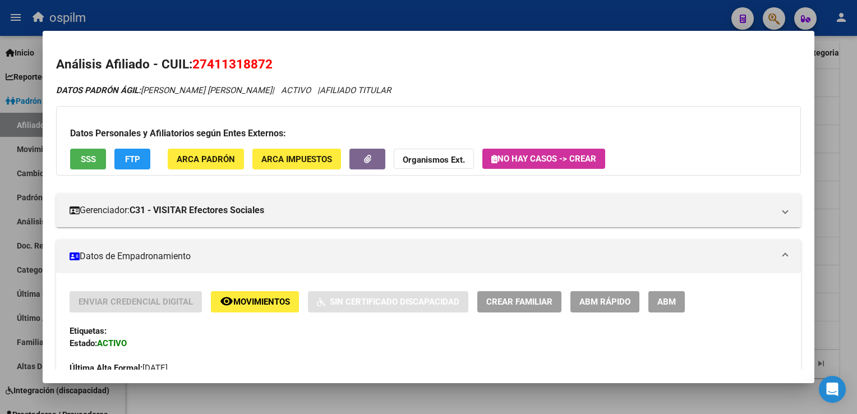
click at [834, 123] on div at bounding box center [428, 207] width 857 height 414
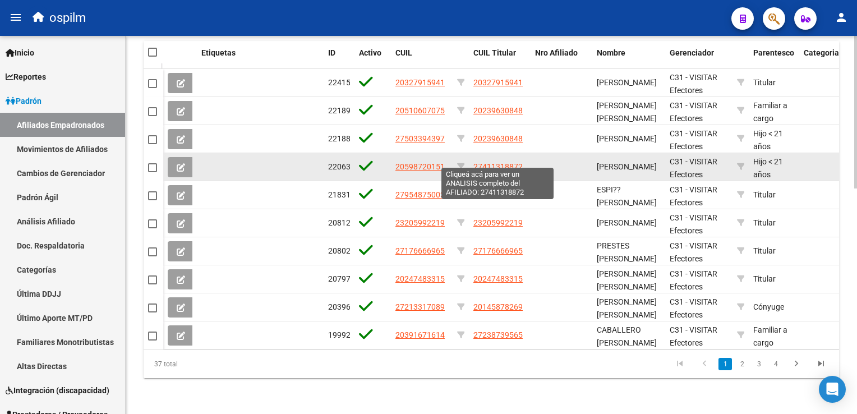
click at [505, 162] on span "27411318872" at bounding box center [498, 166] width 49 height 9
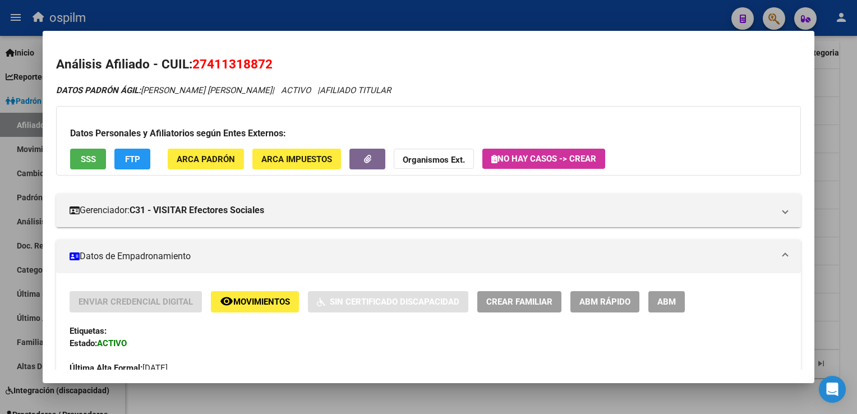
click at [90, 163] on span "SSS" at bounding box center [88, 159] width 15 height 10
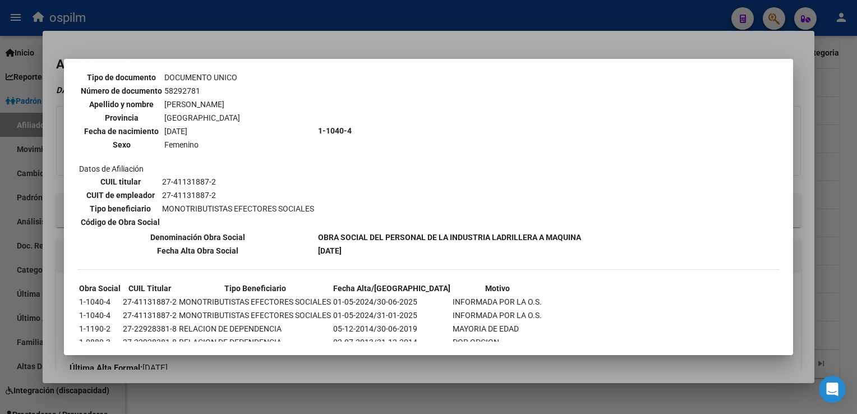
scroll to position [643, 0]
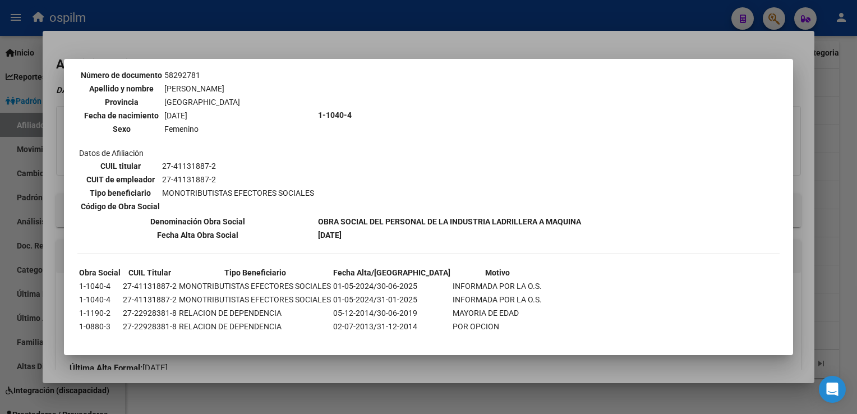
click at [424, 46] on div at bounding box center [428, 207] width 857 height 414
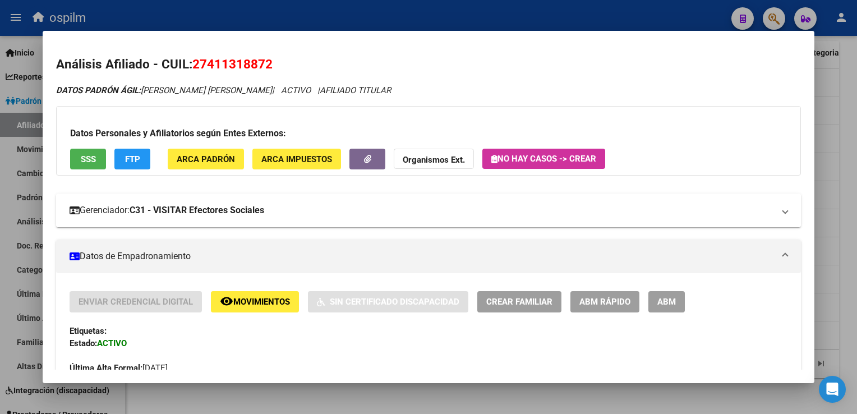
scroll to position [524, 0]
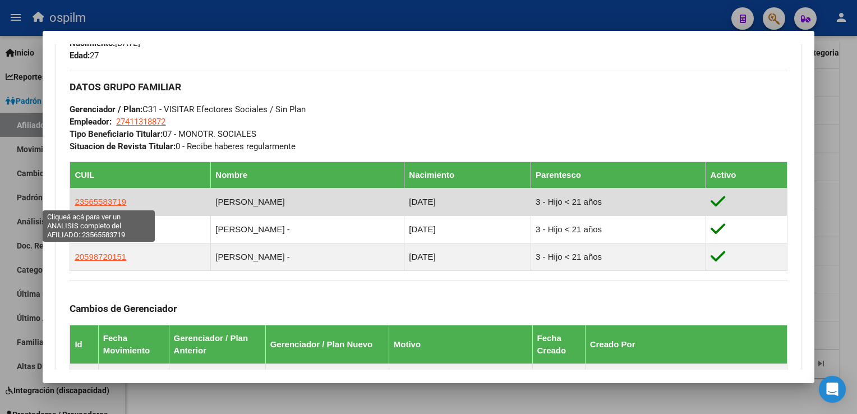
click at [114, 200] on span "23565583719" at bounding box center [101, 202] width 52 height 10
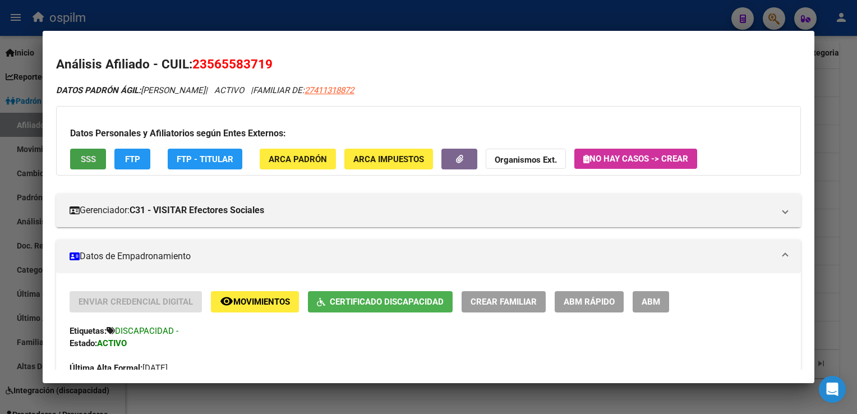
click at [83, 166] on button "SSS" at bounding box center [88, 159] width 36 height 21
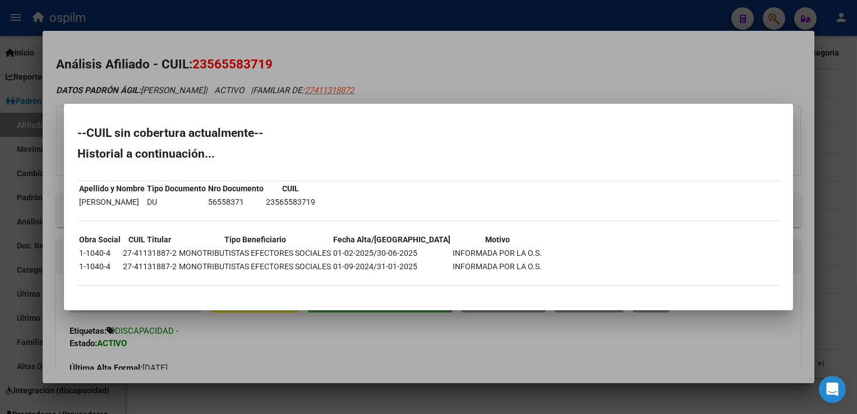
click at [393, 62] on div at bounding box center [428, 207] width 857 height 414
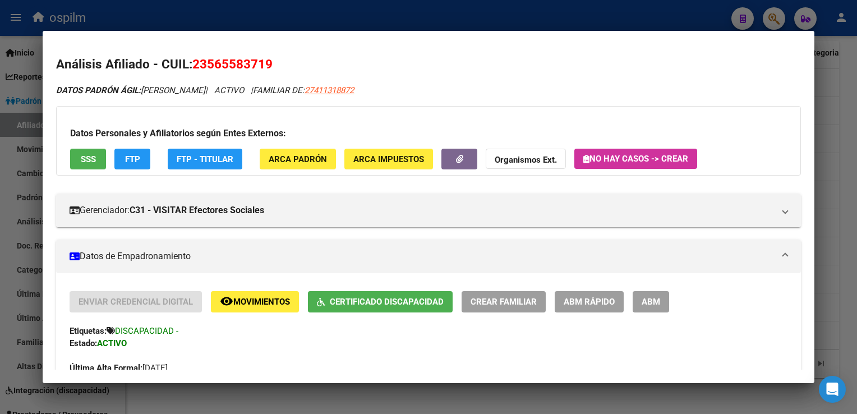
click at [121, 155] on button "FTP" at bounding box center [132, 159] width 36 height 21
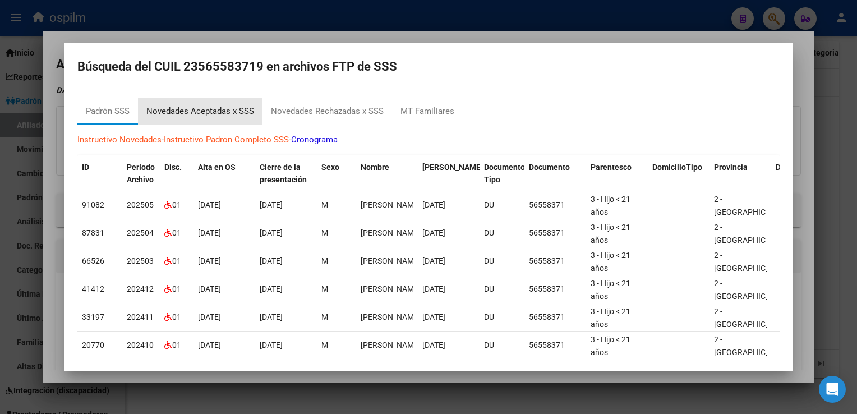
click at [216, 109] on div "Novedades Aceptadas x SSS" at bounding box center [200, 111] width 108 height 13
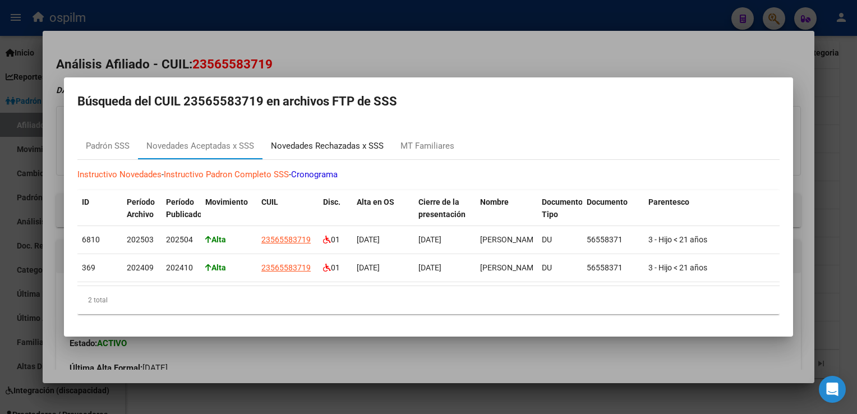
click at [310, 147] on div "Novedades Rechazadas x SSS" at bounding box center [327, 146] width 113 height 13
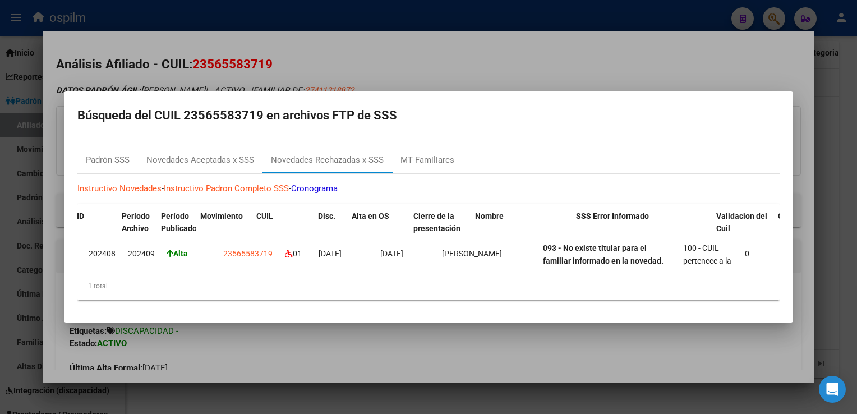
scroll to position [0, 47]
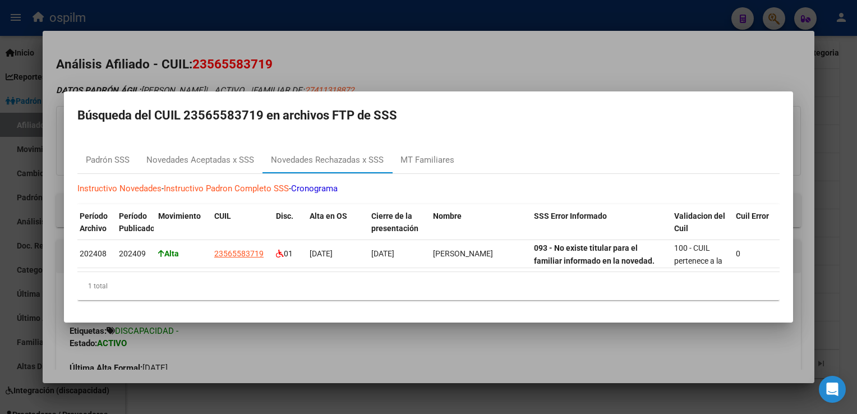
click at [371, 61] on div at bounding box center [428, 207] width 857 height 414
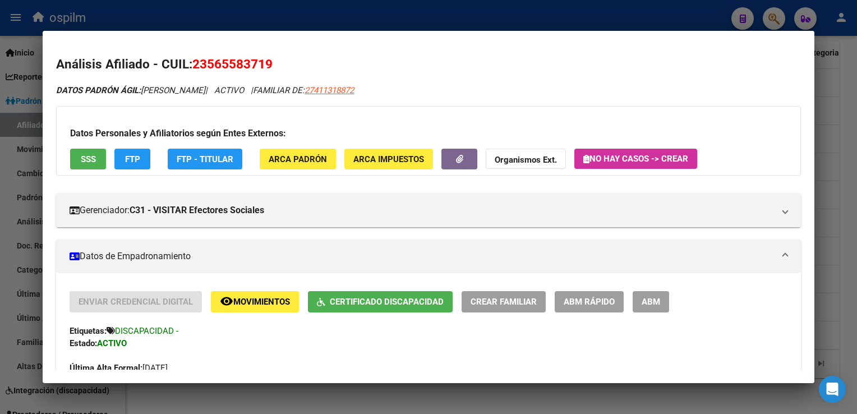
click at [848, 120] on div at bounding box center [428, 207] width 857 height 414
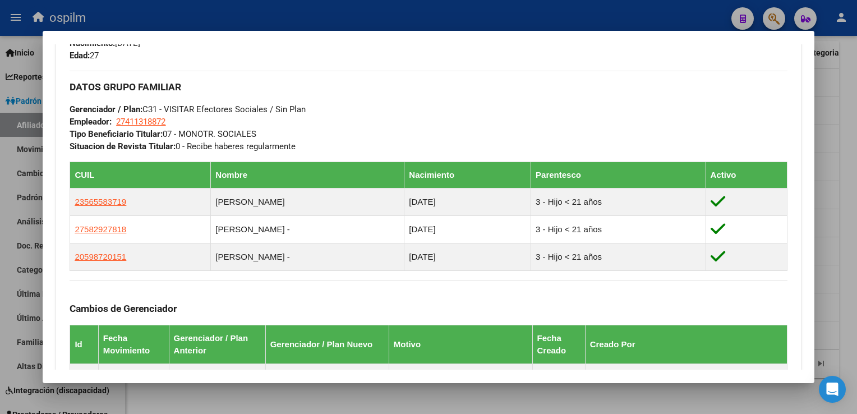
click at [848, 120] on div at bounding box center [428, 207] width 857 height 414
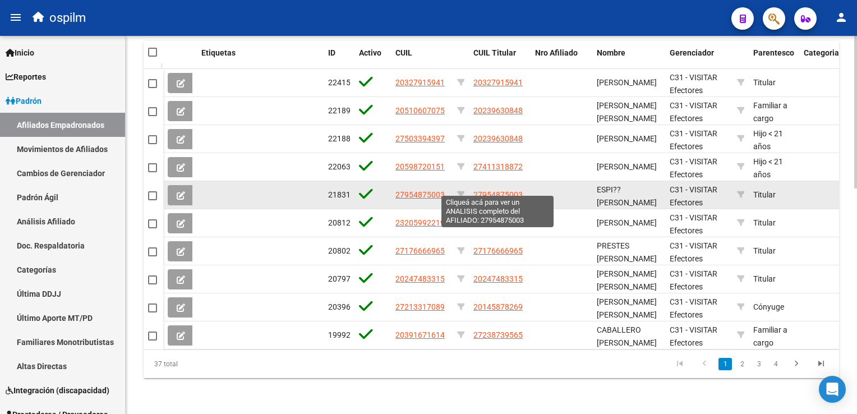
click at [498, 190] on span "27954875003" at bounding box center [498, 194] width 49 height 9
type textarea "27954875003"
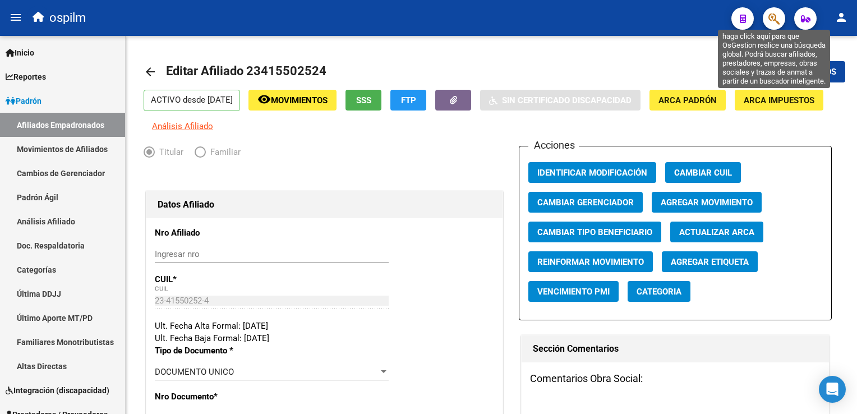
click at [776, 19] on icon "button" at bounding box center [774, 18] width 11 height 13
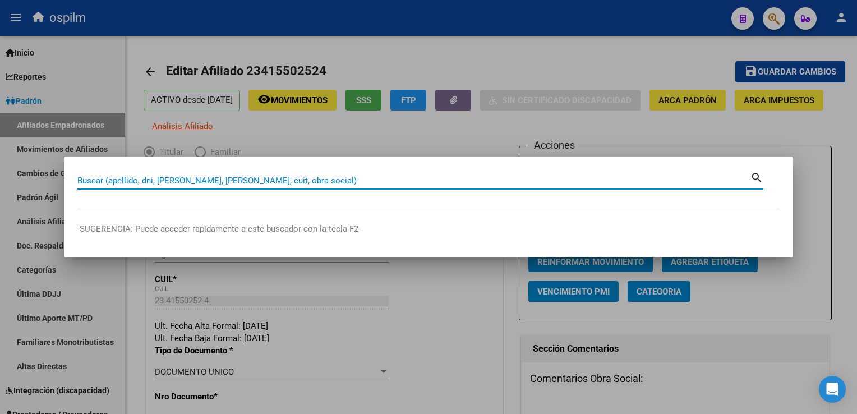
click at [159, 183] on input "Buscar (apellido, dni, [PERSON_NAME], [PERSON_NAME], cuit, obra social)" at bounding box center [413, 181] width 673 height 10
paste input "20245019816"
type input "20245019816"
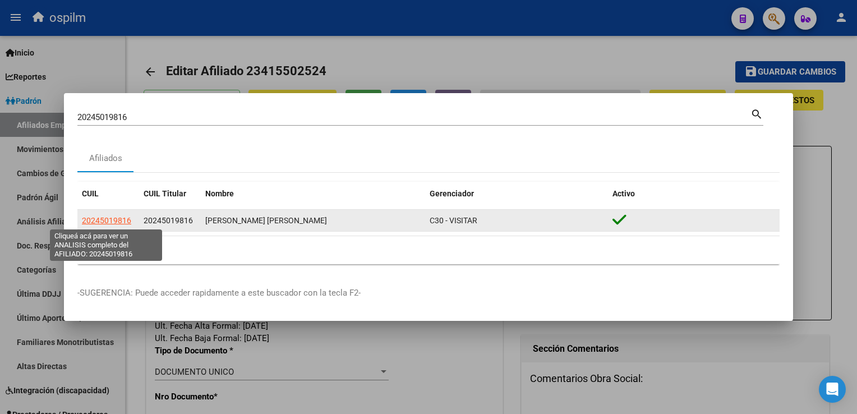
click at [104, 219] on span "20245019816" at bounding box center [106, 220] width 49 height 9
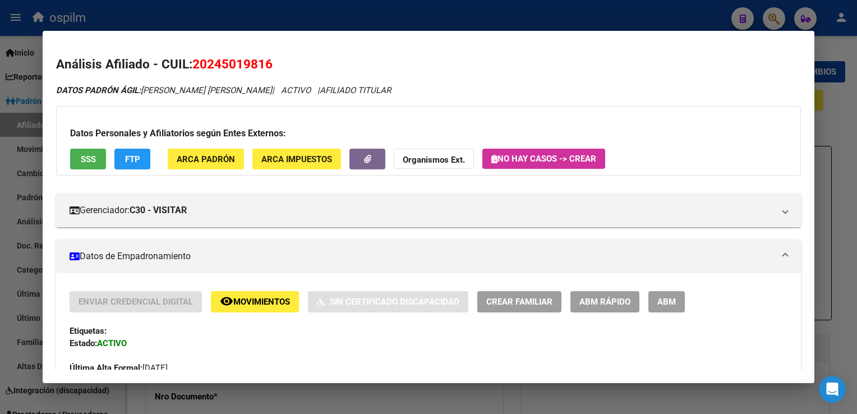
click at [85, 163] on span "SSS" at bounding box center [88, 159] width 15 height 10
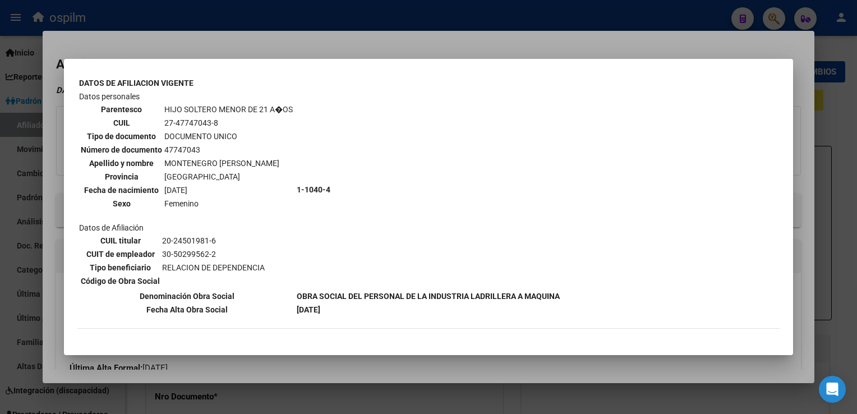
scroll to position [680, 0]
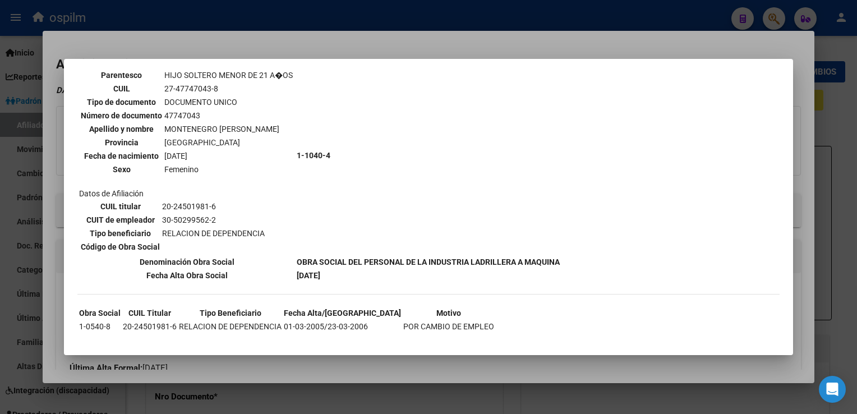
click at [425, 44] on div at bounding box center [428, 207] width 857 height 414
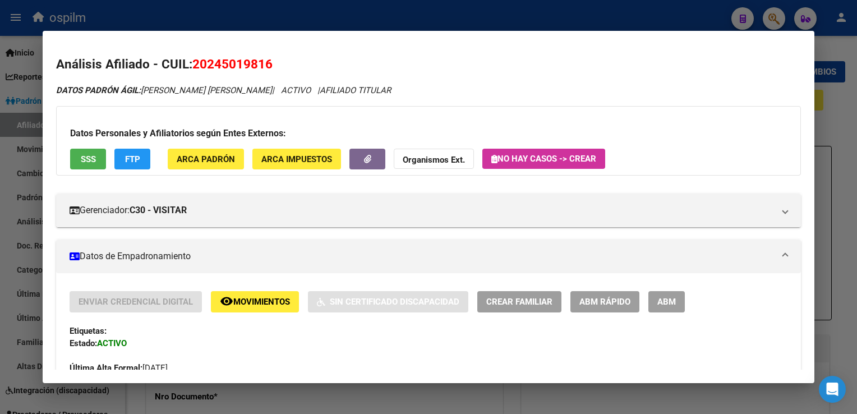
click at [837, 102] on div at bounding box center [428, 207] width 857 height 414
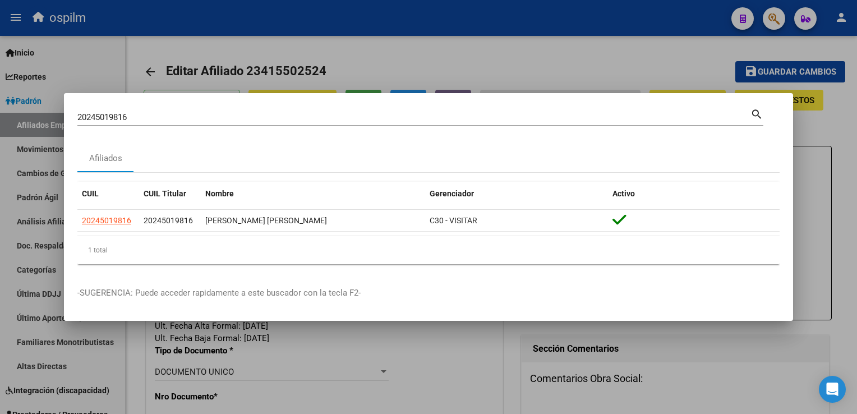
click at [837, 102] on div at bounding box center [428, 207] width 857 height 414
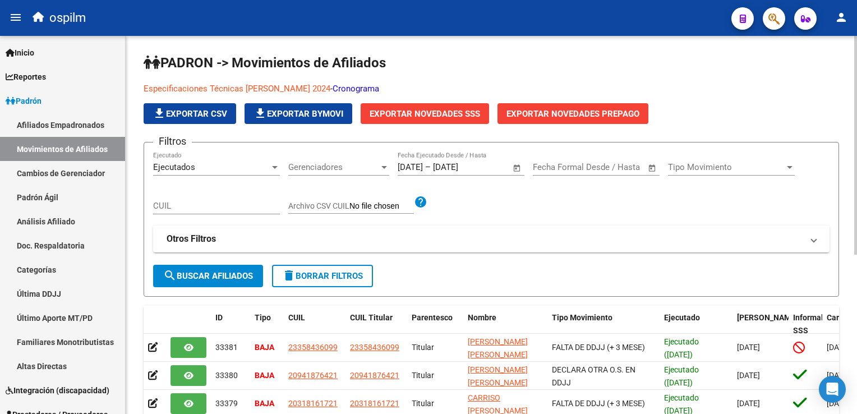
click at [857, 53] on div at bounding box center [856, 145] width 3 height 219
click at [61, 121] on link "Afiliados Empadronados" at bounding box center [62, 125] width 125 height 24
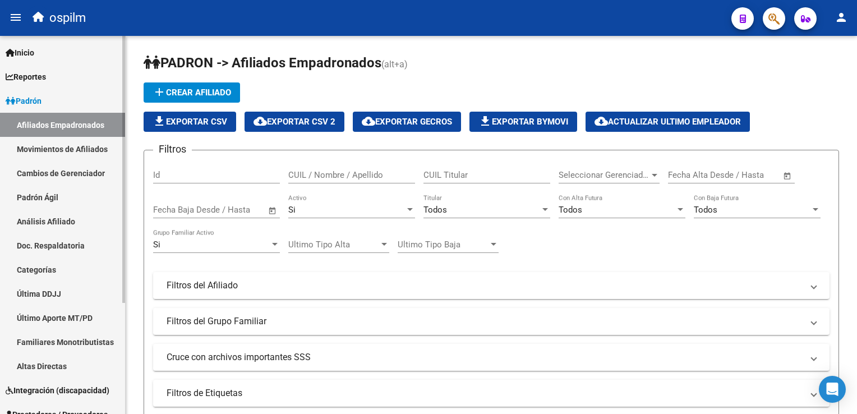
click at [76, 152] on link "Movimientos de Afiliados" at bounding box center [62, 149] width 125 height 24
